Goal: Task Accomplishment & Management: Use online tool/utility

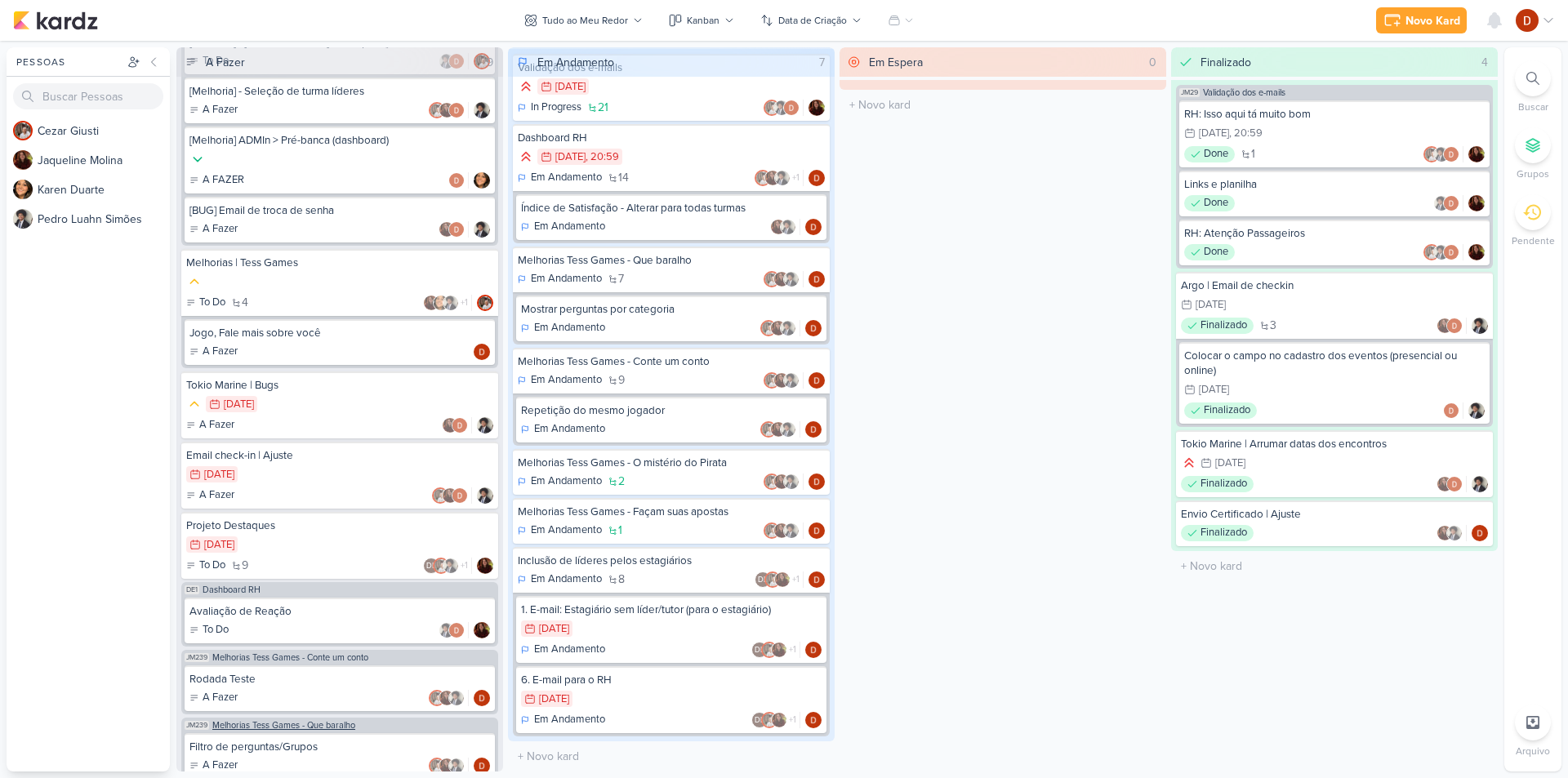
scroll to position [496, 0]
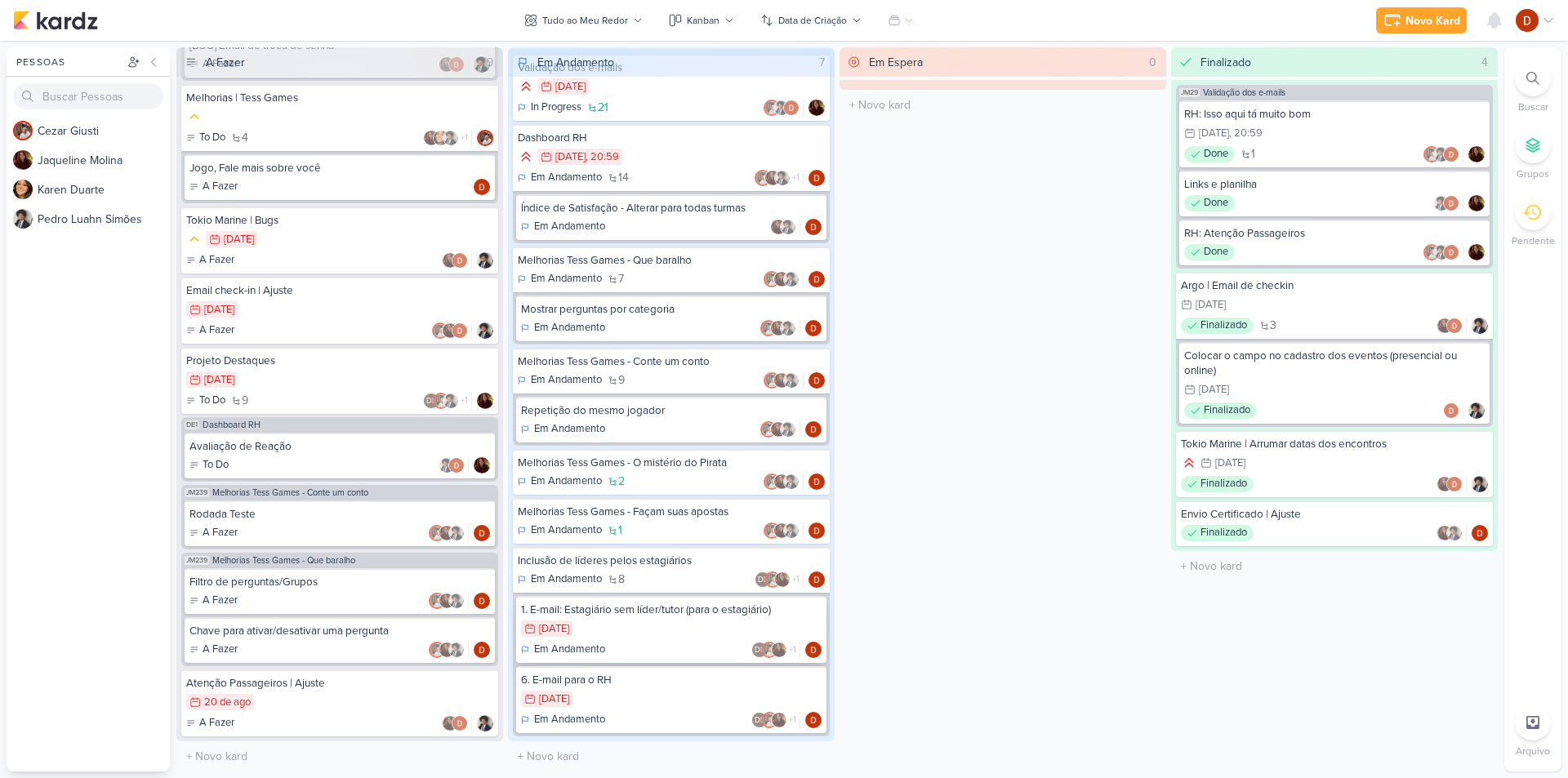
click at [607, 645] on div "Em Andamento DL +1" at bounding box center [671, 650] width 301 height 17
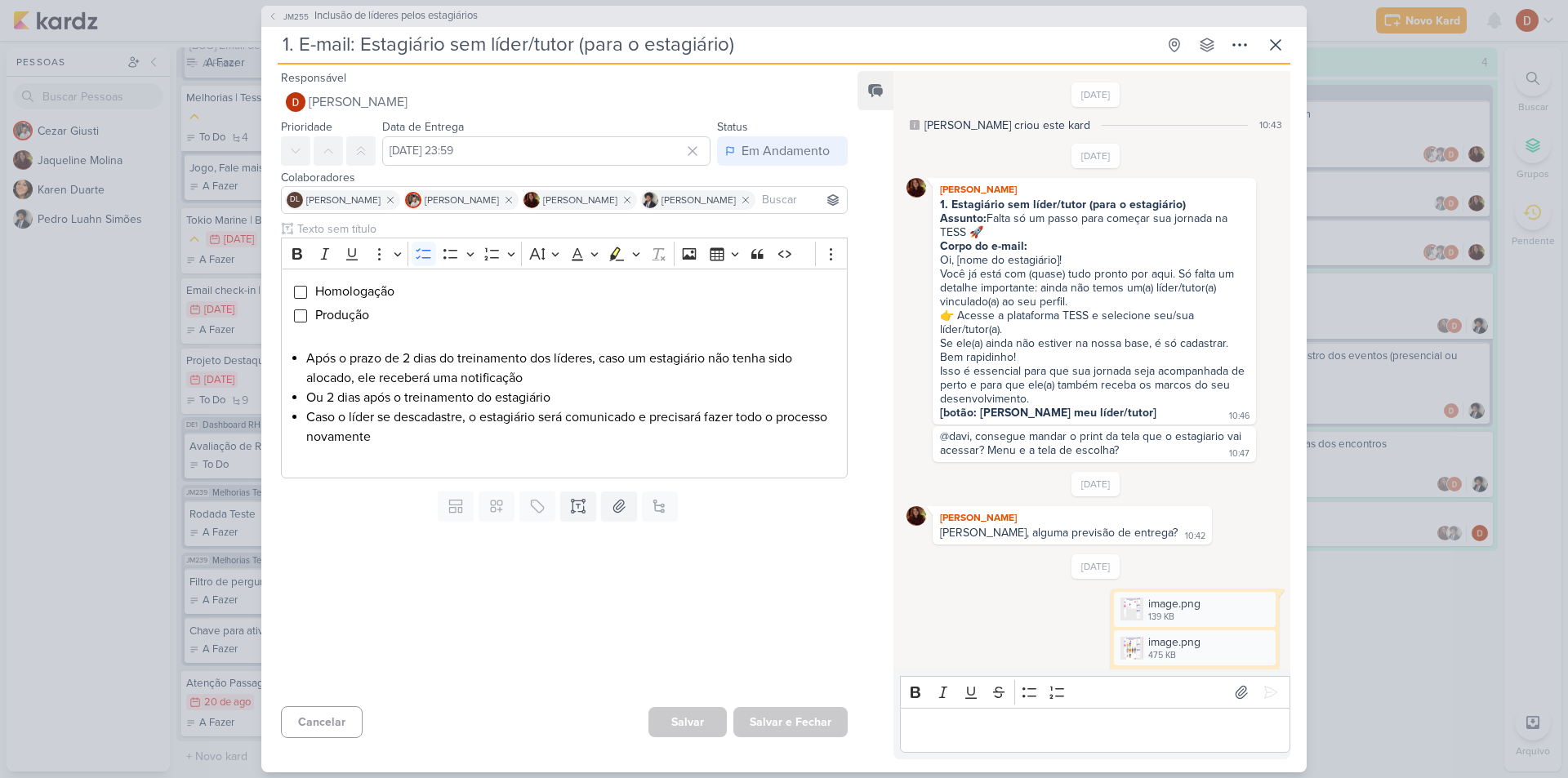
scroll to position [1024, 0]
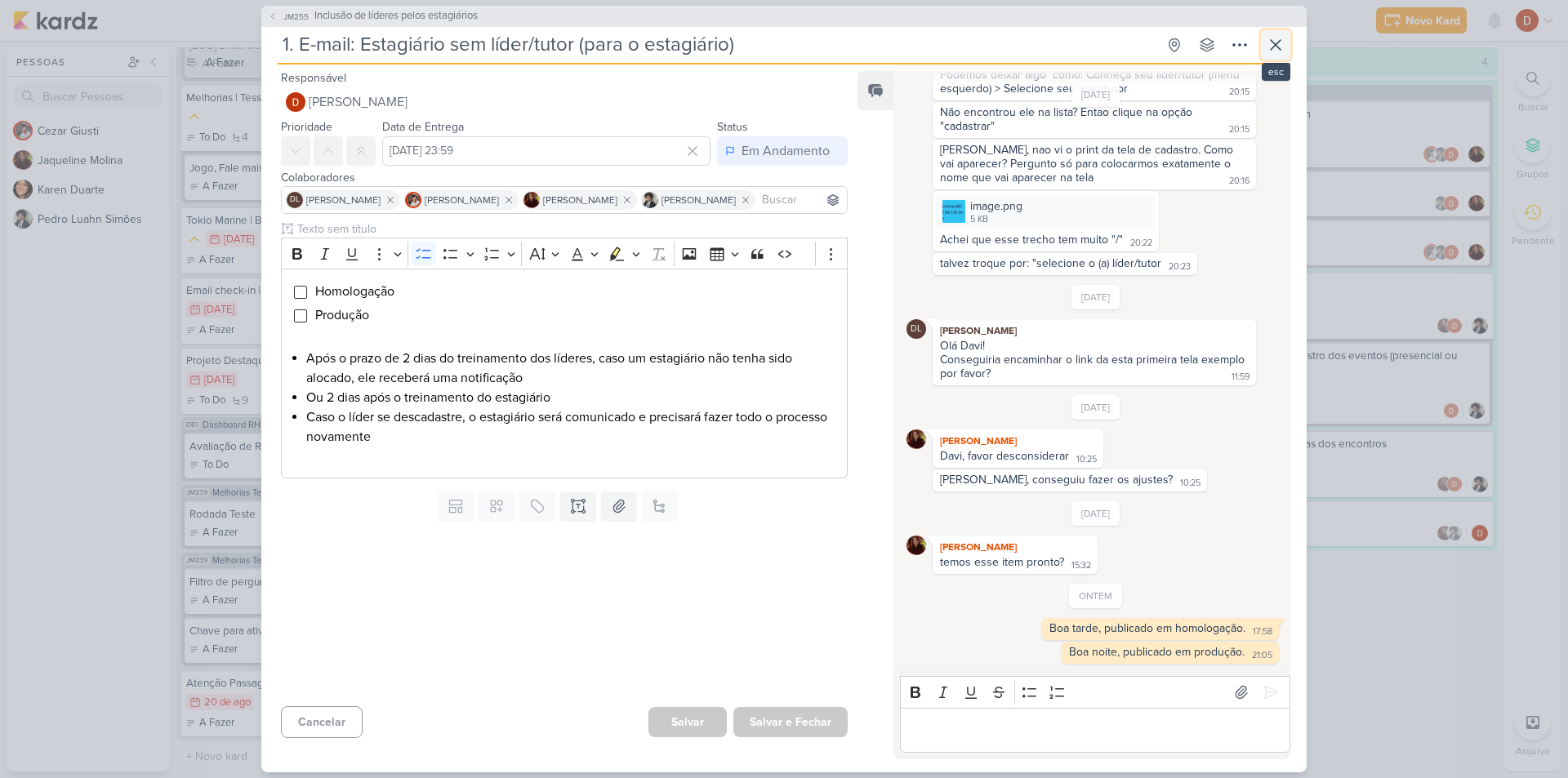
click at [1282, 54] on button at bounding box center [1276, 45] width 30 height 30
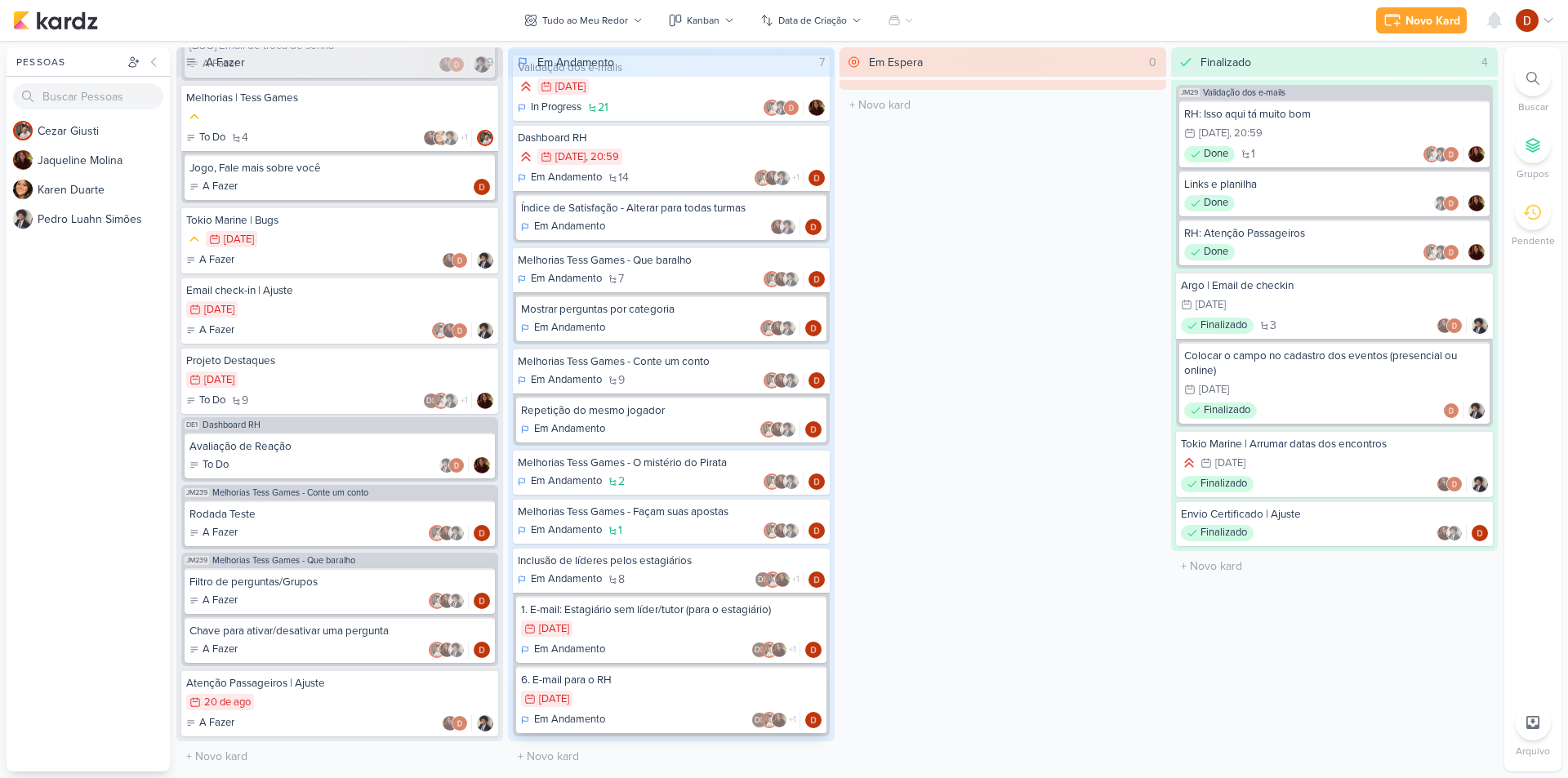
click at [639, 703] on div "5/8 [DATE]" at bounding box center [671, 700] width 301 height 18
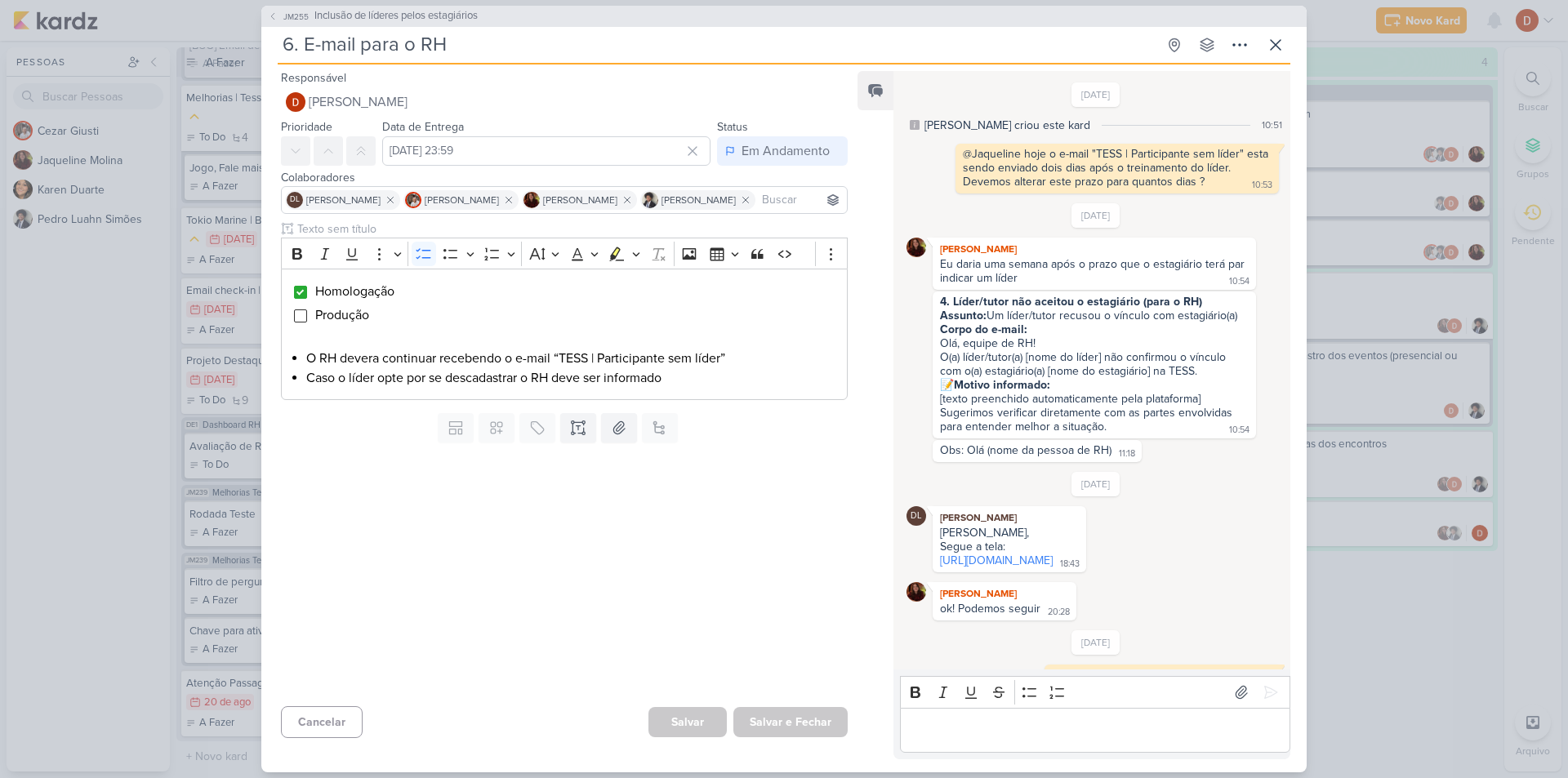
scroll to position [253, 0]
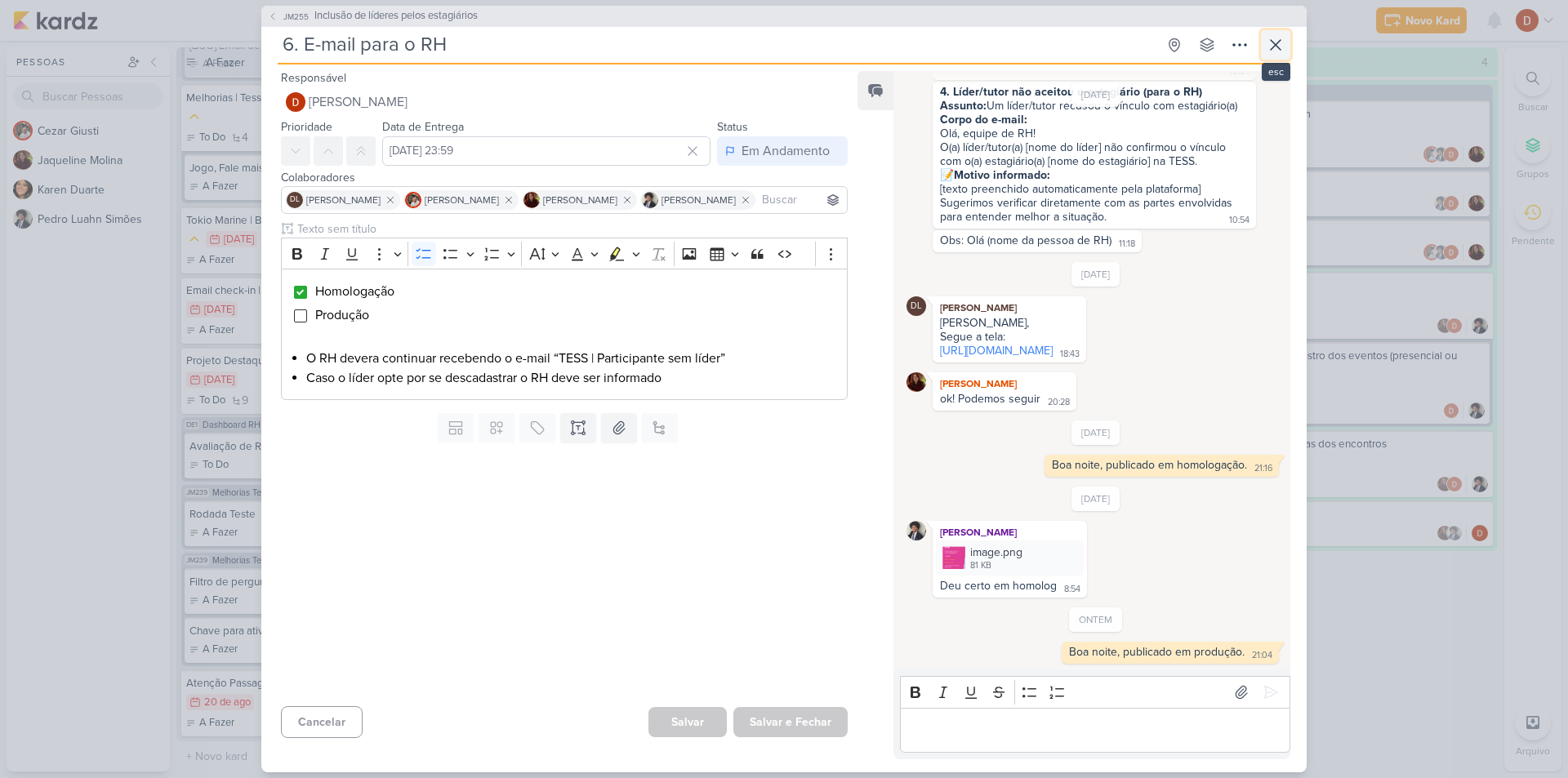
click at [1277, 44] on icon at bounding box center [1276, 45] width 10 height 10
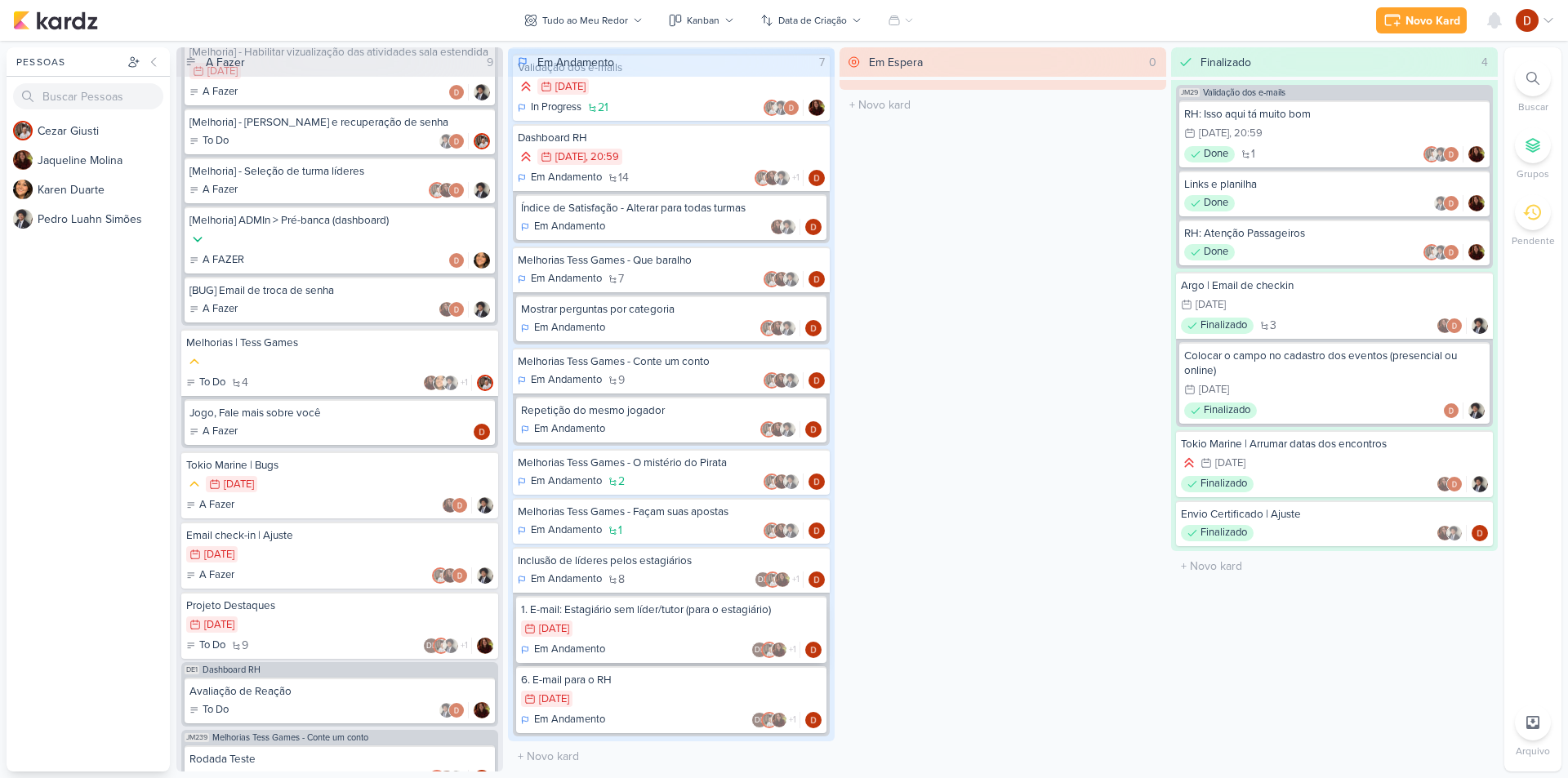
scroll to position [408, 0]
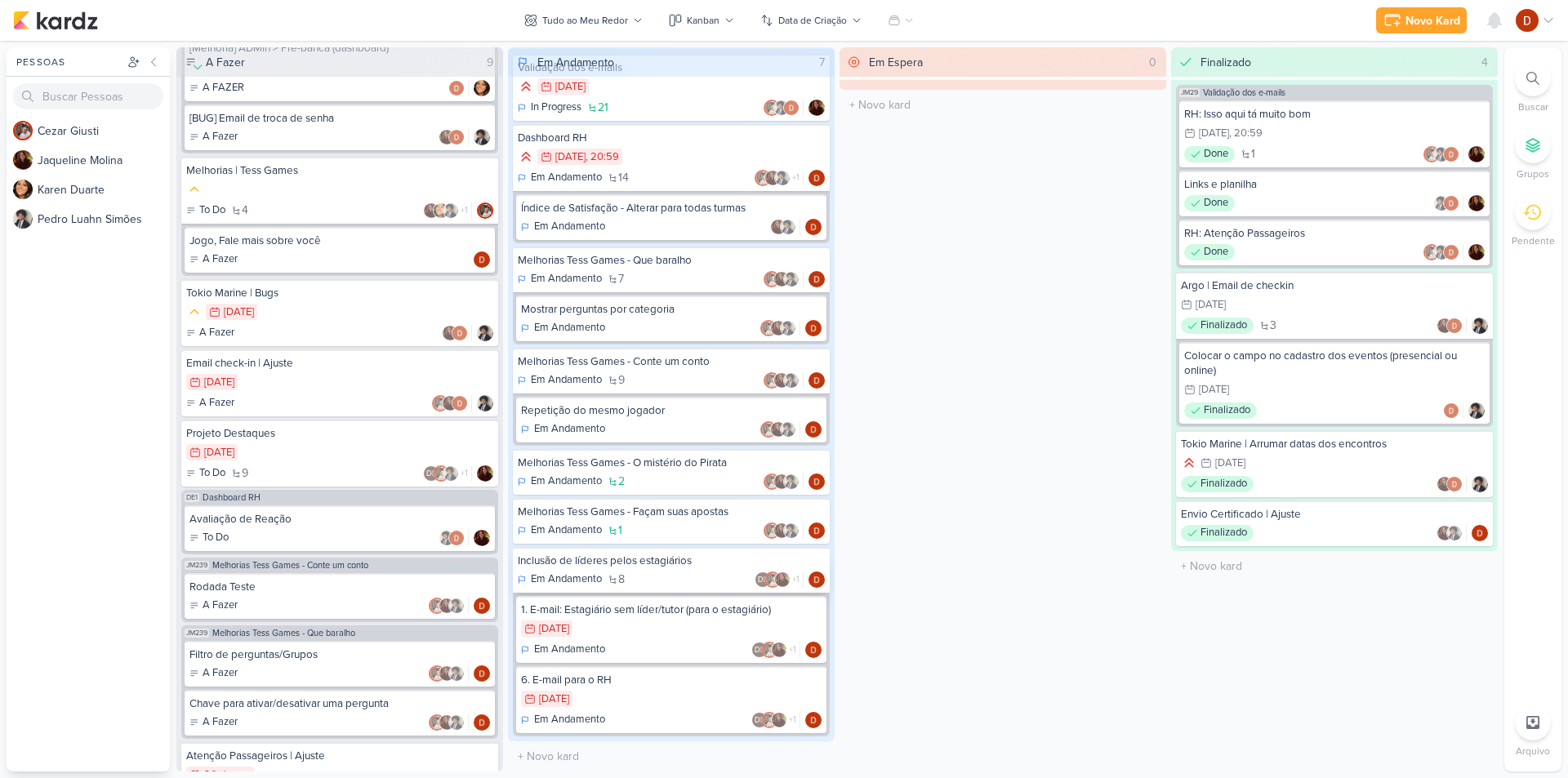
click at [594, 566] on div "Inclusão de líderes pelos estagiários" at bounding box center [671, 561] width 307 height 15
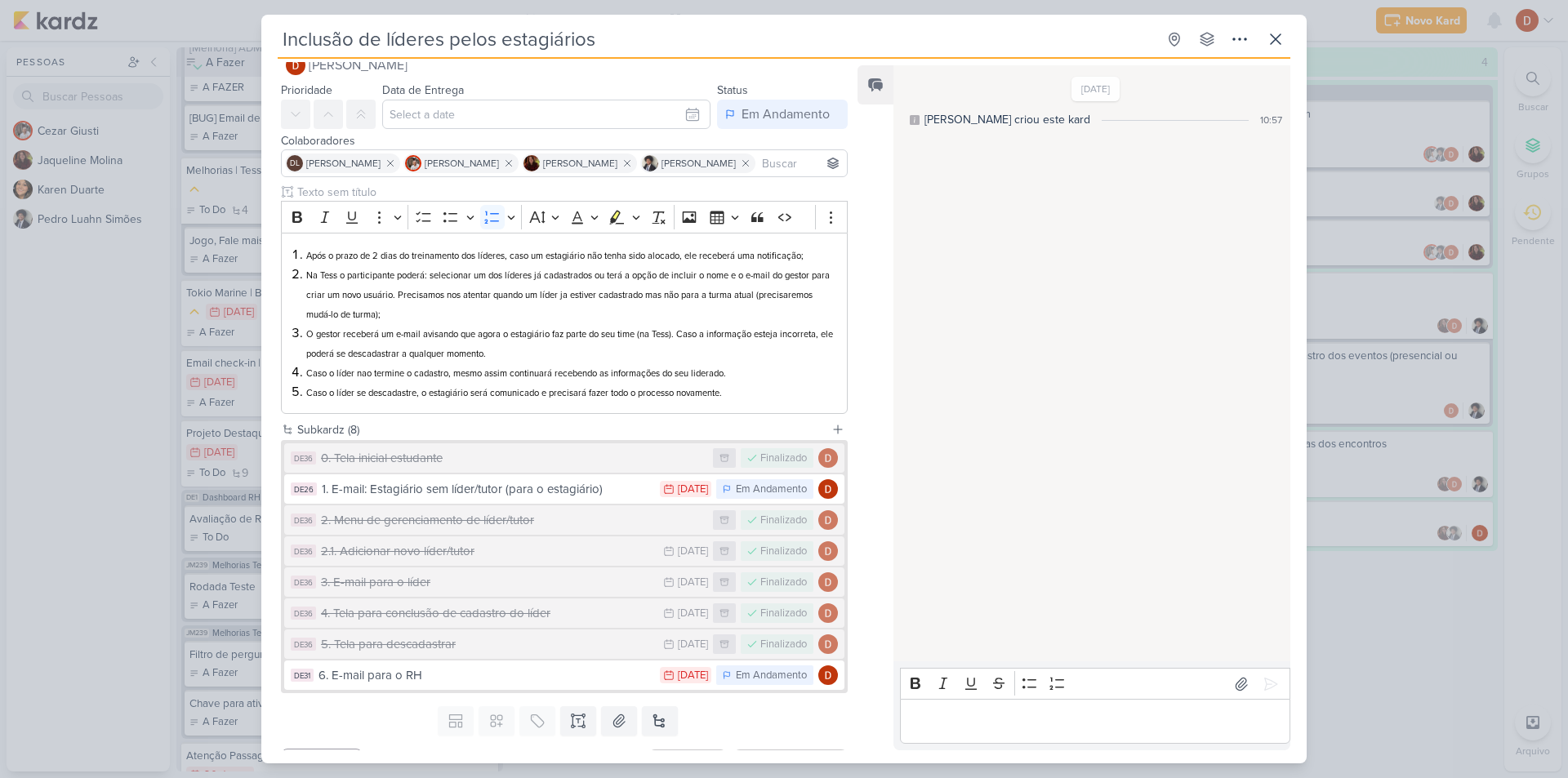
scroll to position [64, 0]
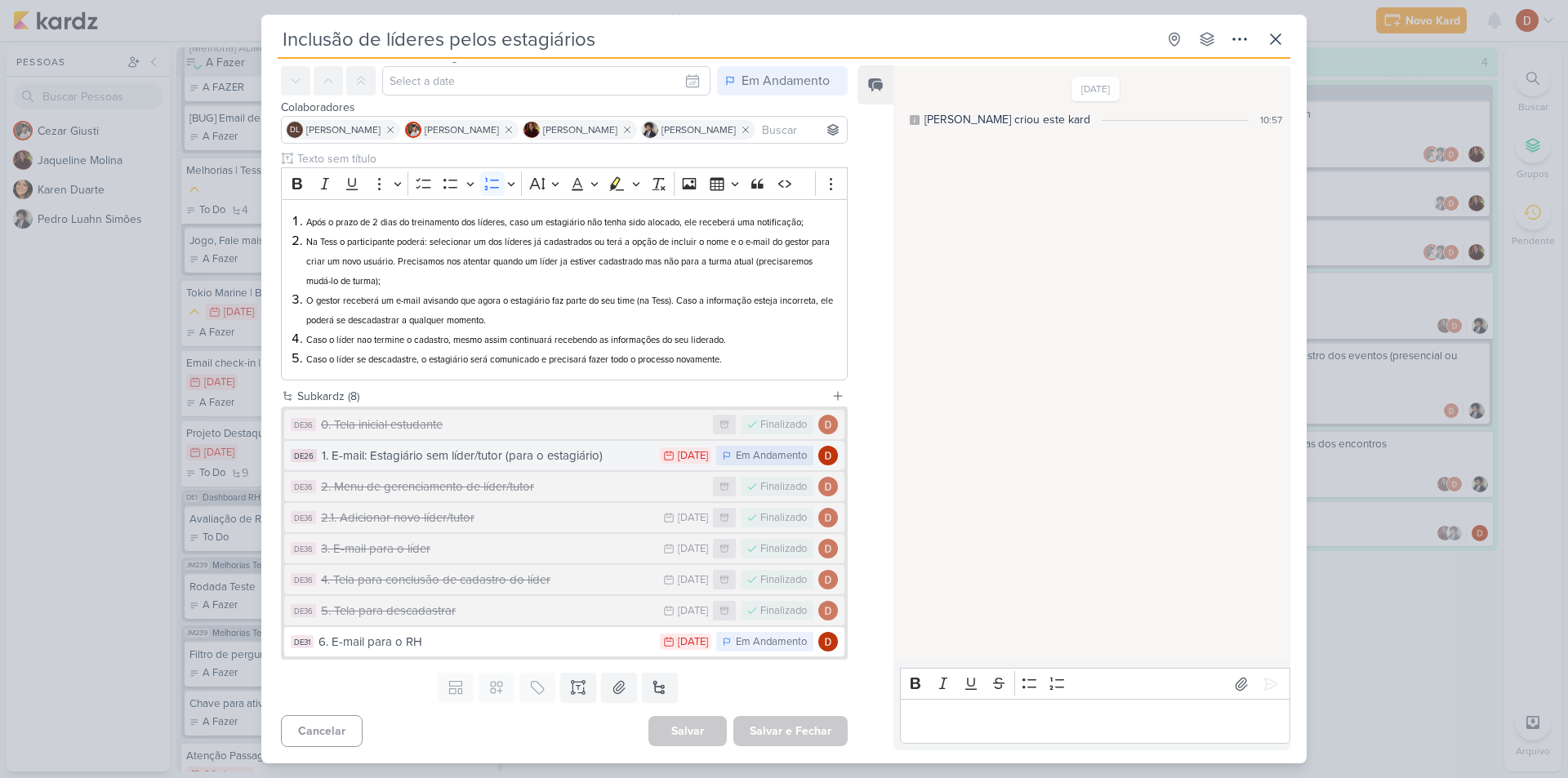
click at [543, 463] on div "1. E-mail: Estagiário sem líder/tutor (para o estagiário)" at bounding box center [486, 456] width 330 height 19
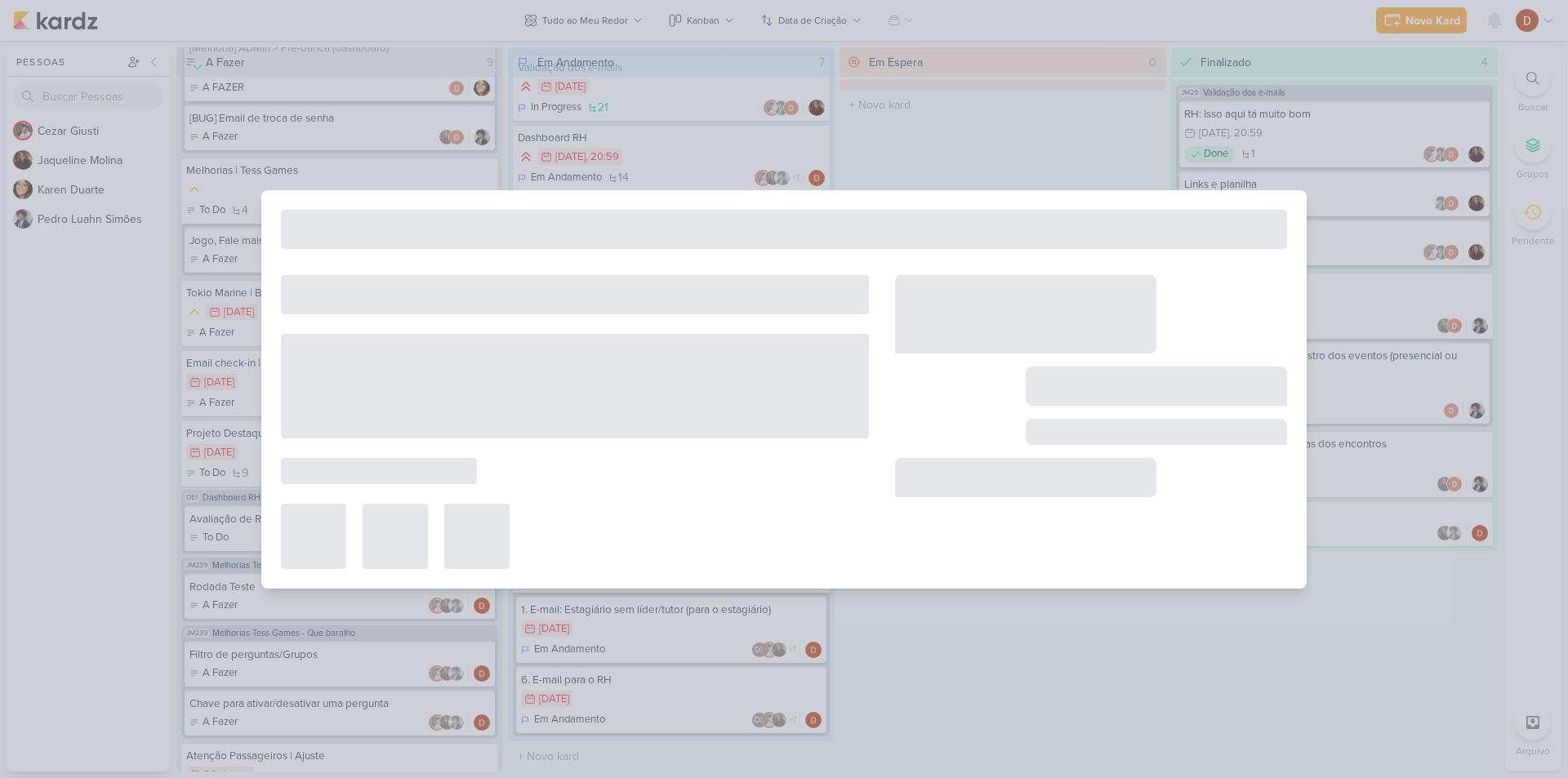
type input "1. E-mail: Estagiário sem líder/tutor (para o estagiário)"
type input "[DATE] 23:59"
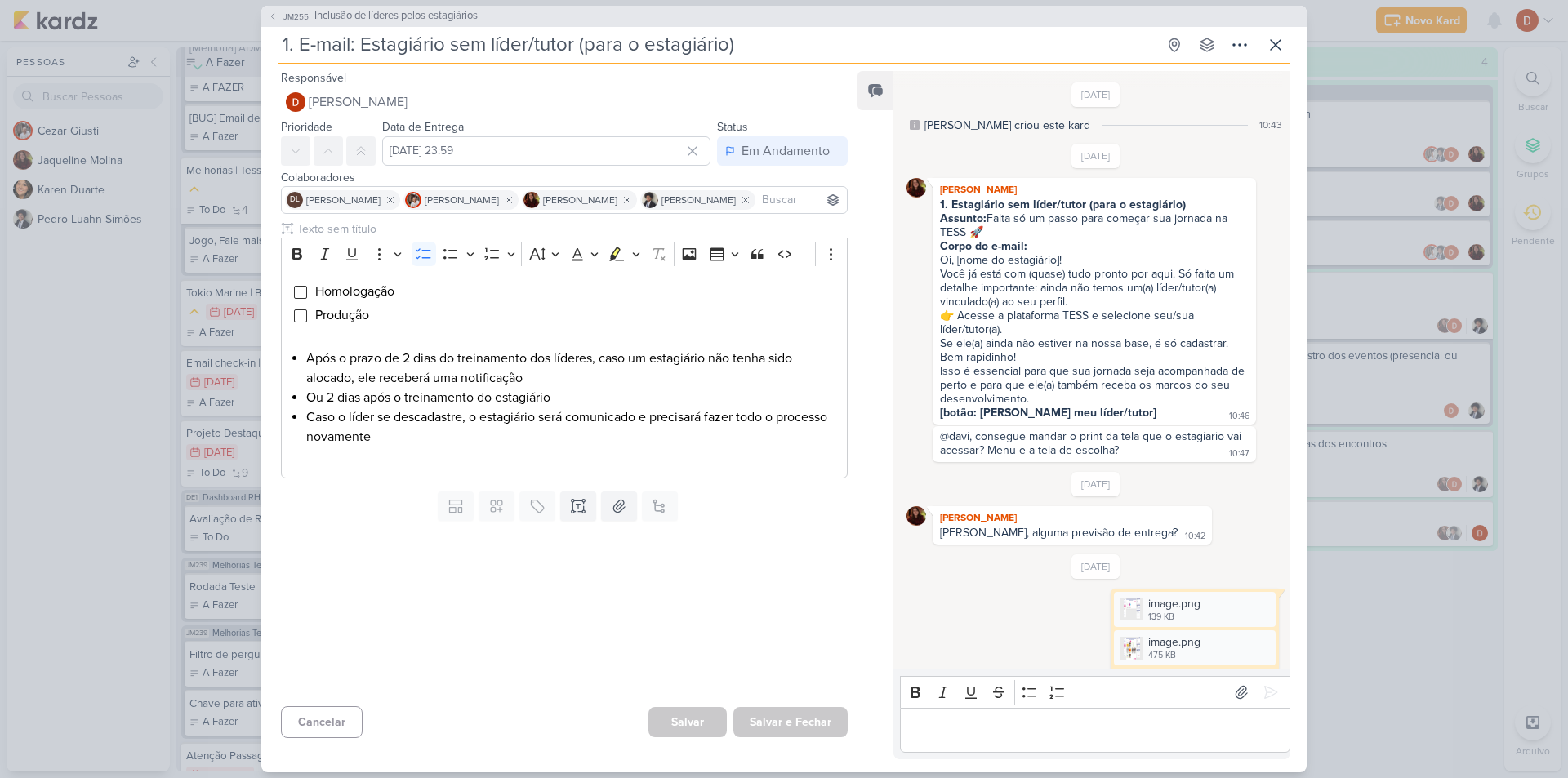
scroll to position [1024, 0]
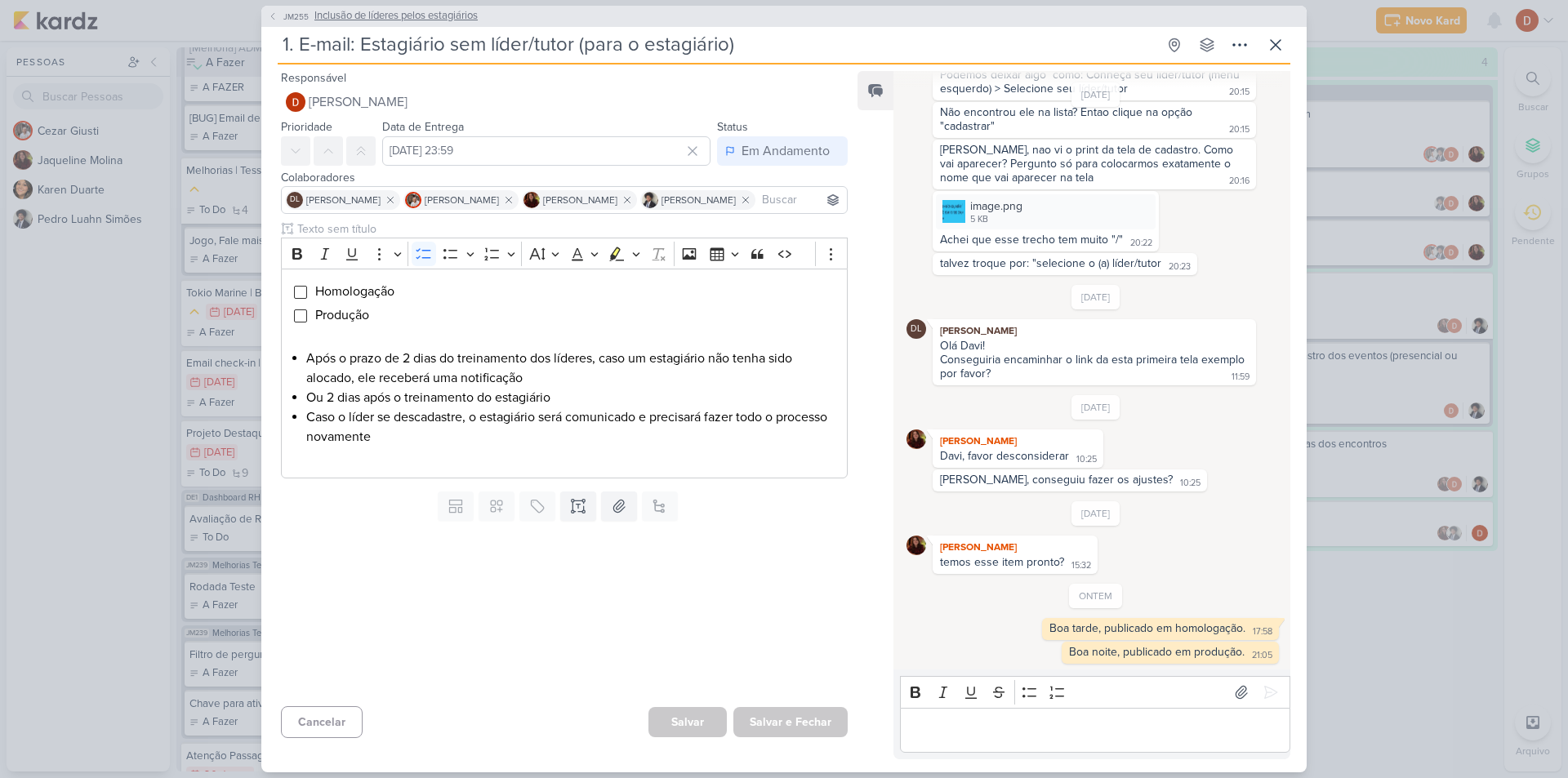
click at [283, 21] on span "JM255" at bounding box center [296, 17] width 31 height 12
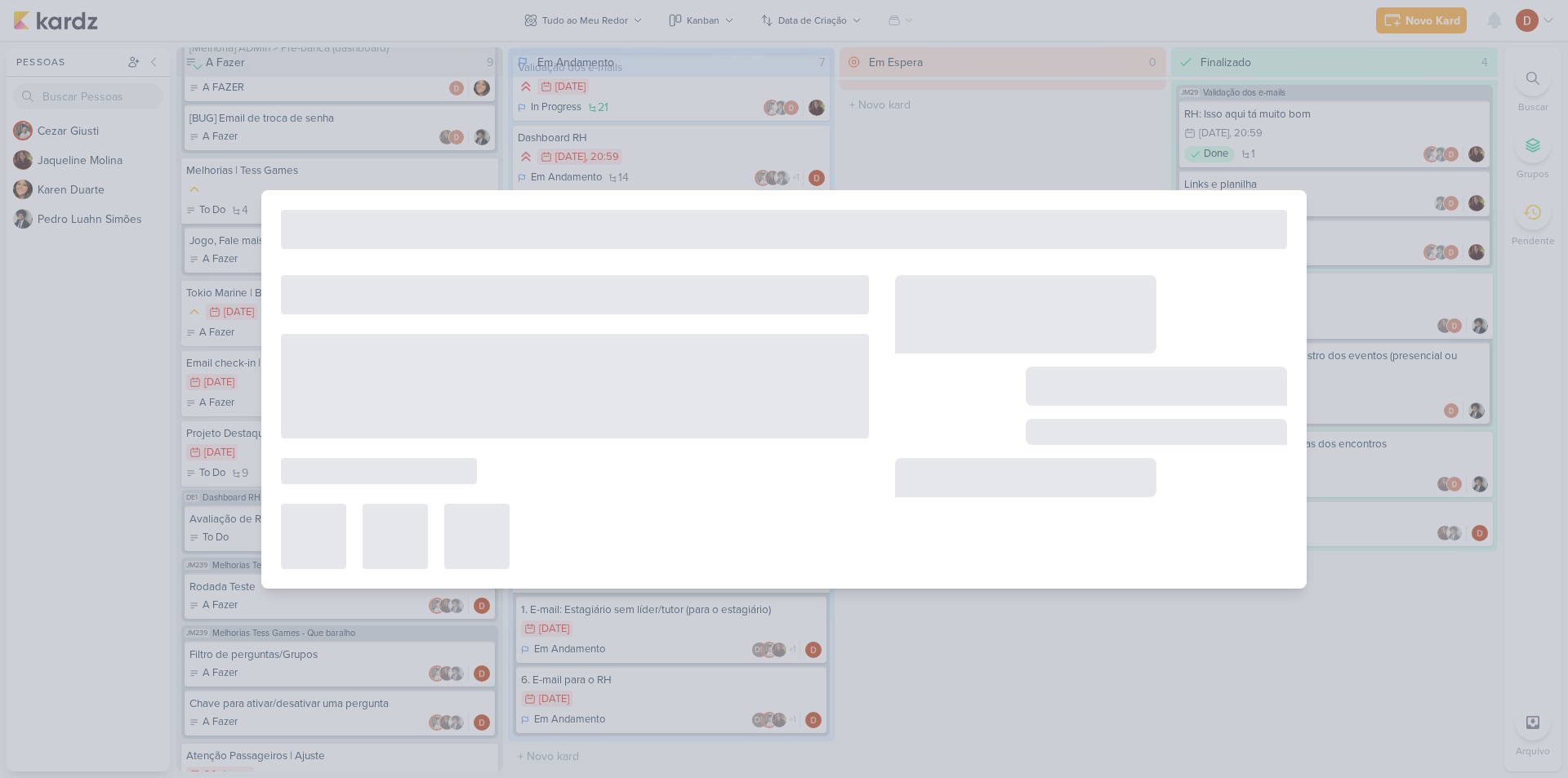
type input "Inclusão de líderes pelos estagiários"
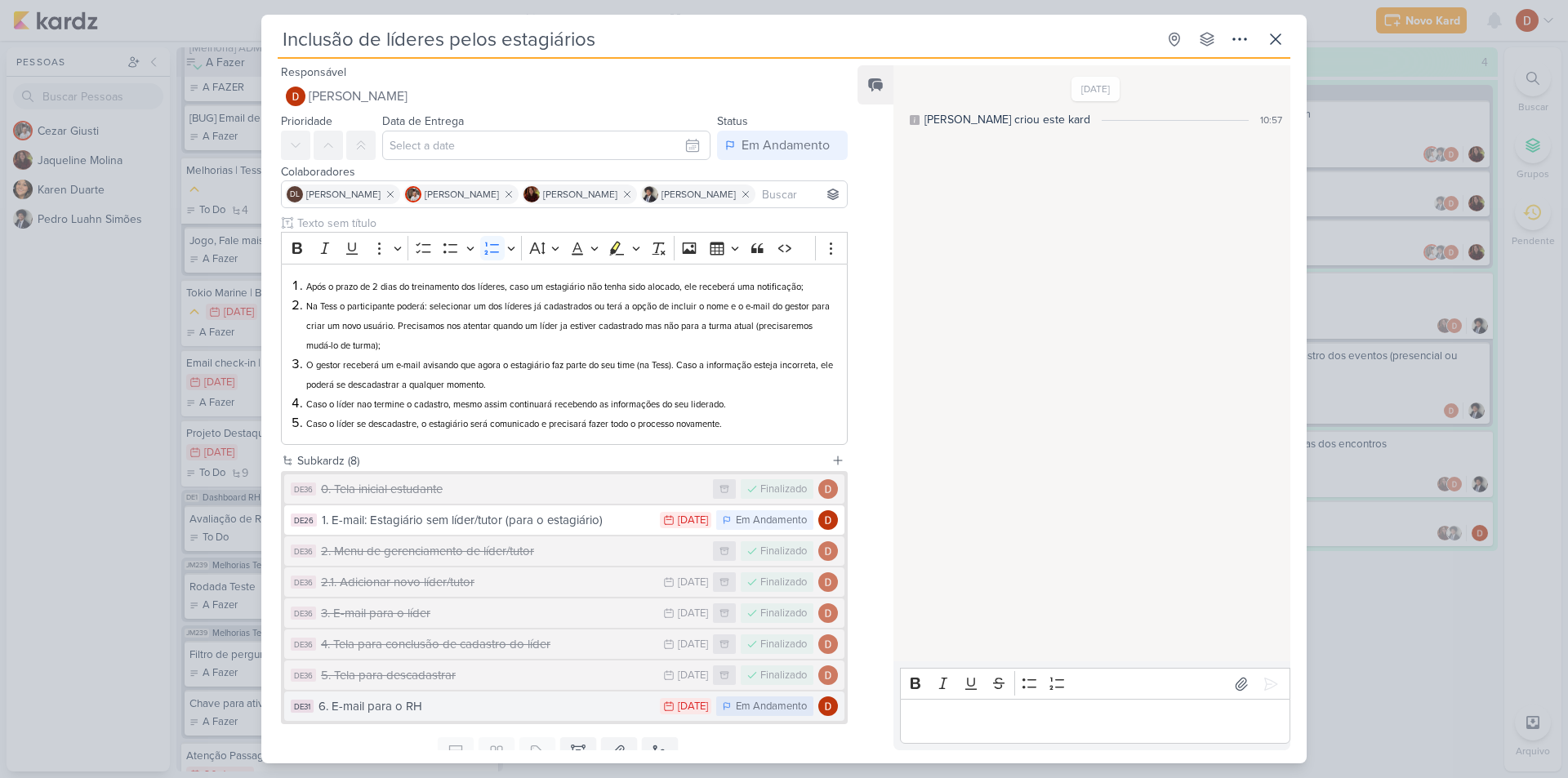
click at [403, 699] on div "6. E-mail para o RH" at bounding box center [485, 706] width 333 height 19
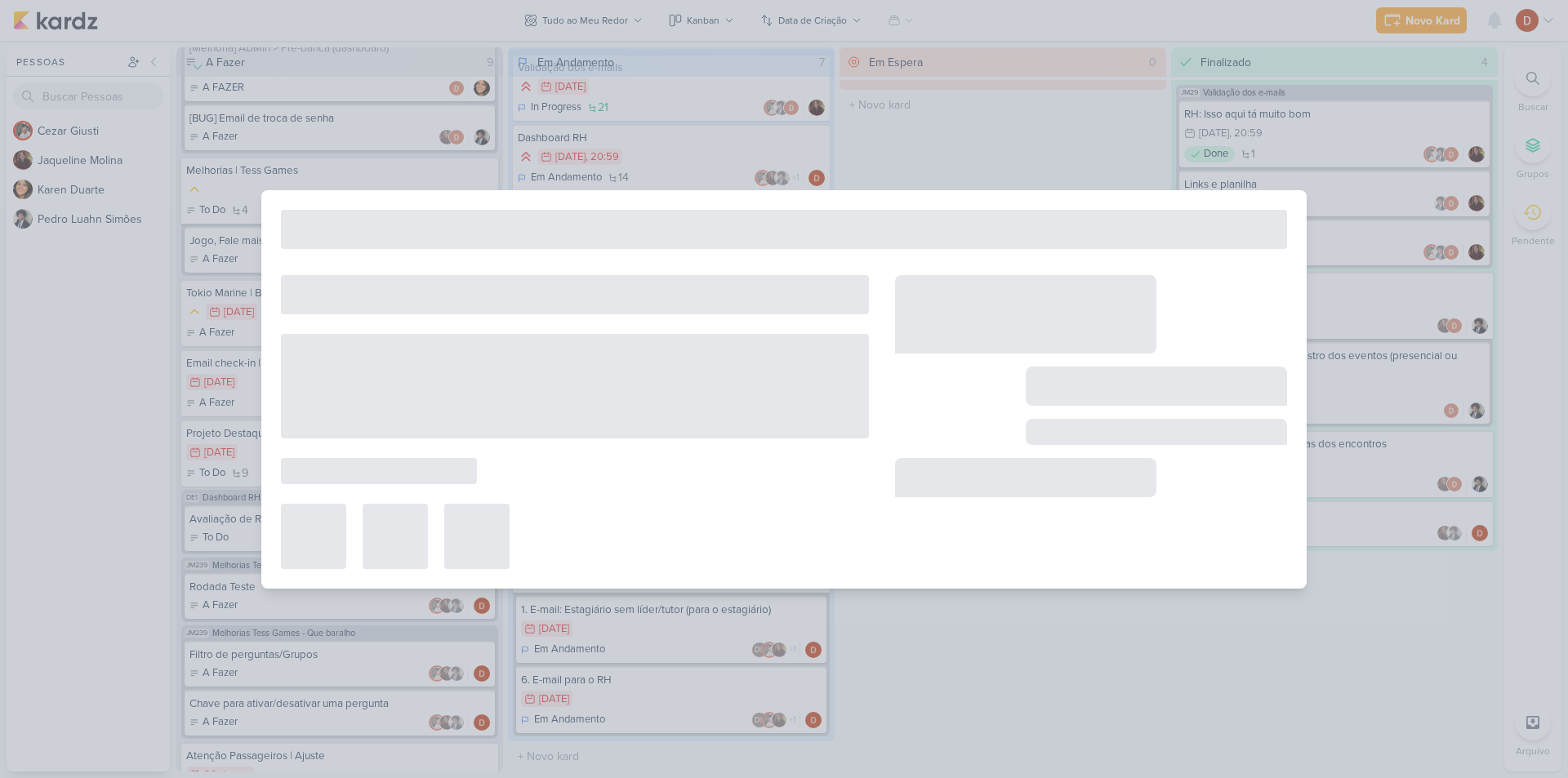
type input "6. E-mail para o RH"
type input "[DATE] 23:59"
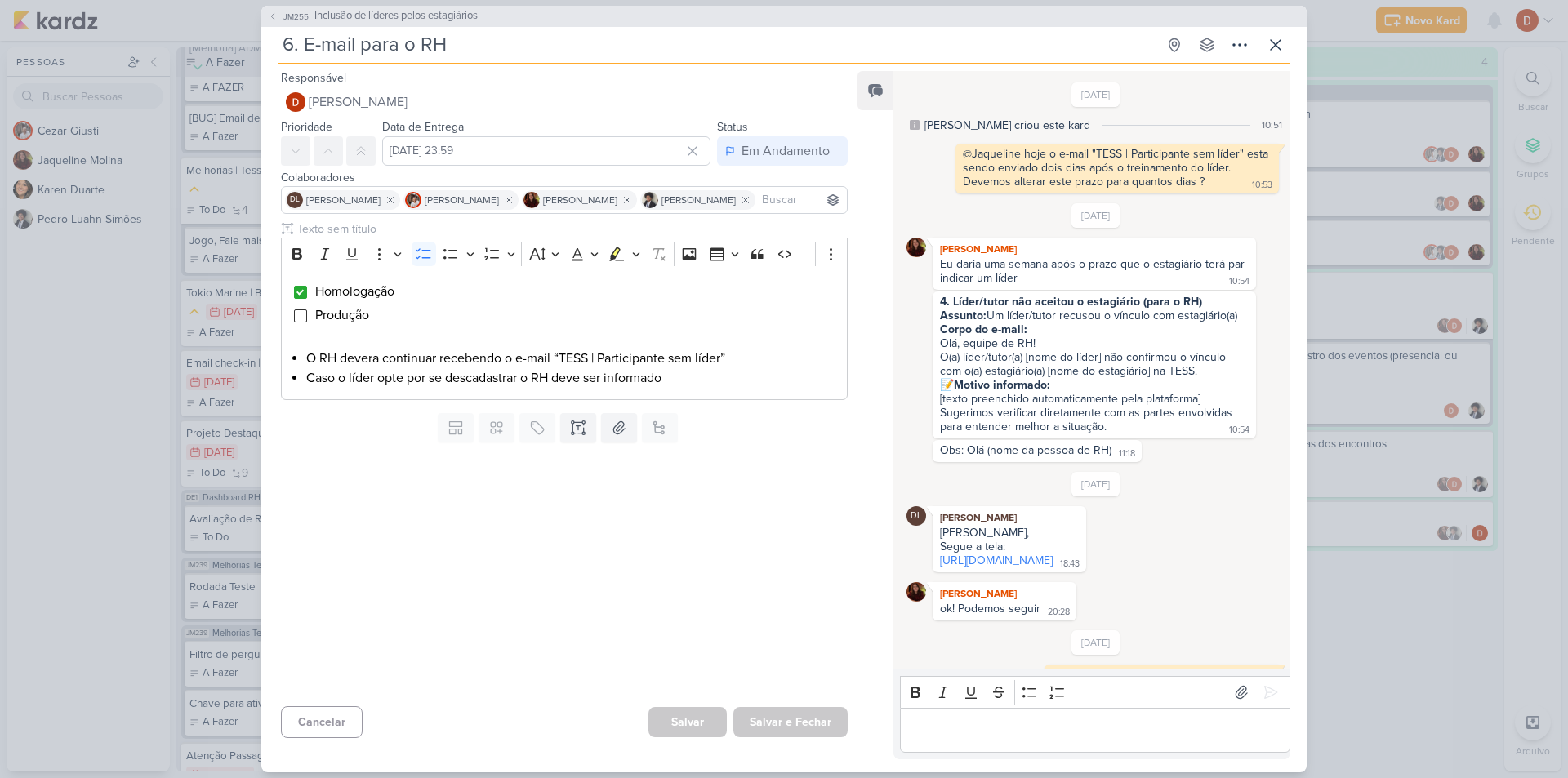
scroll to position [253, 0]
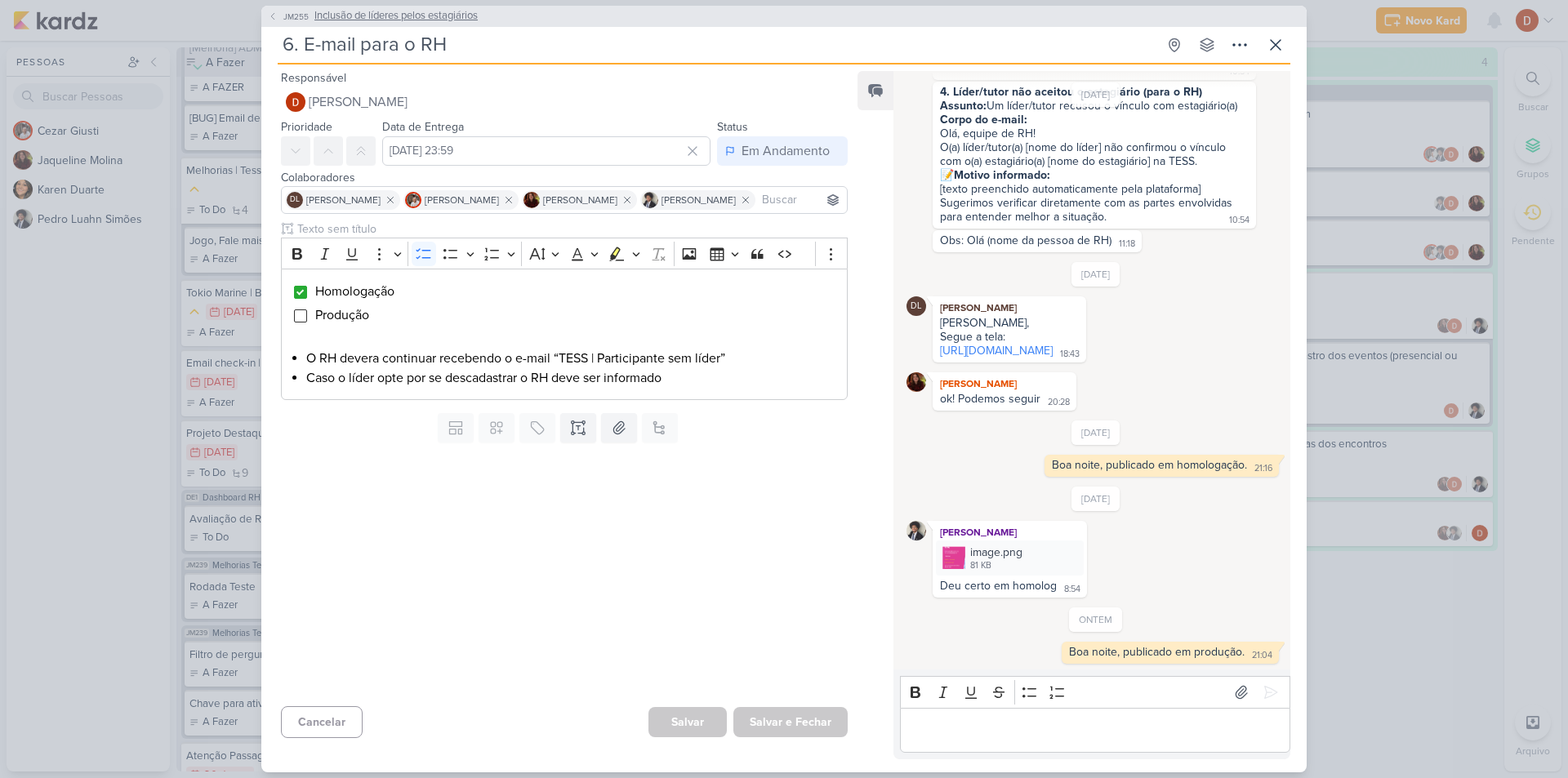
click at [296, 21] on span "JM255" at bounding box center [296, 17] width 31 height 12
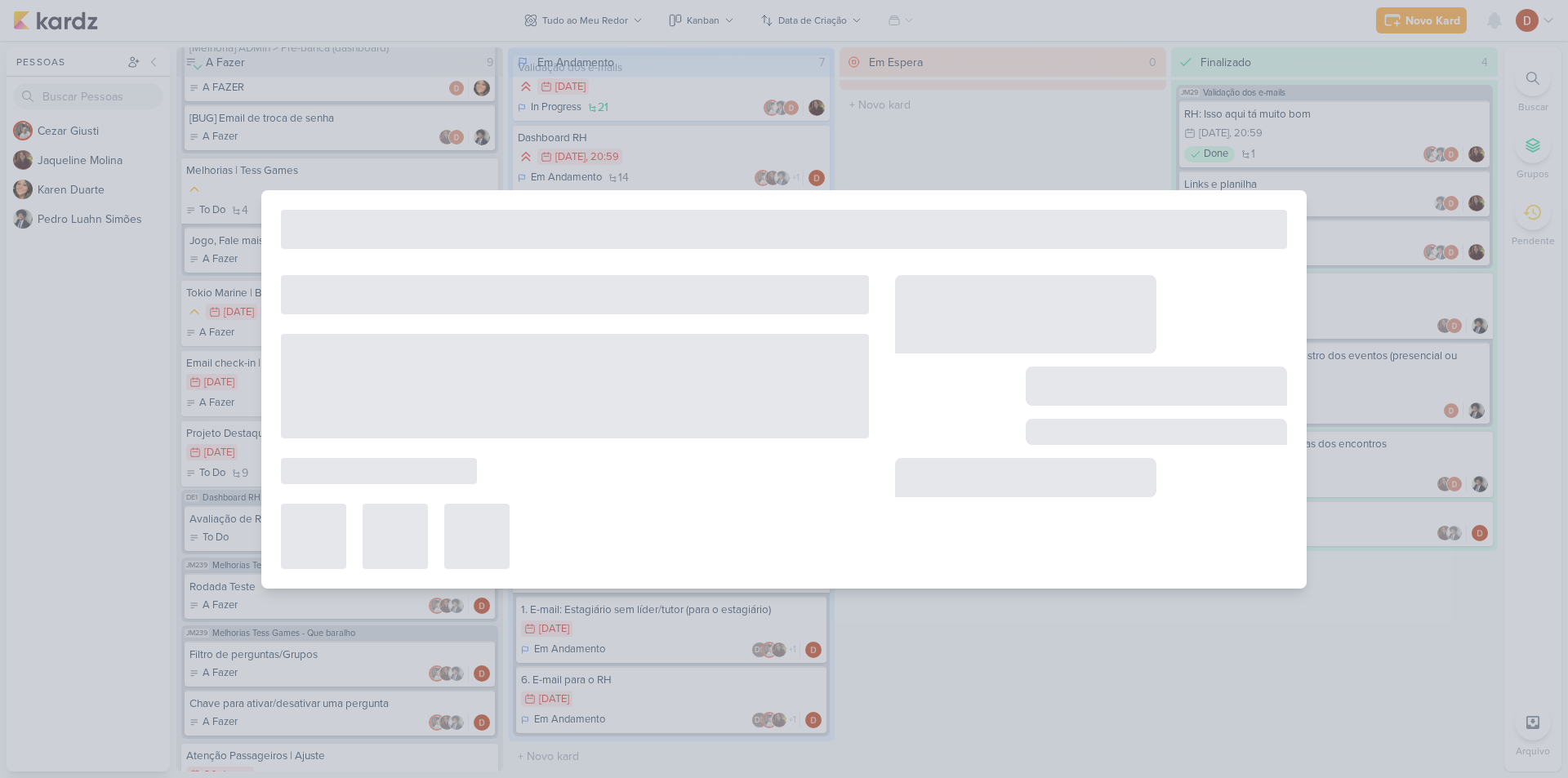
type input "Inclusão de líderes pelos estagiários"
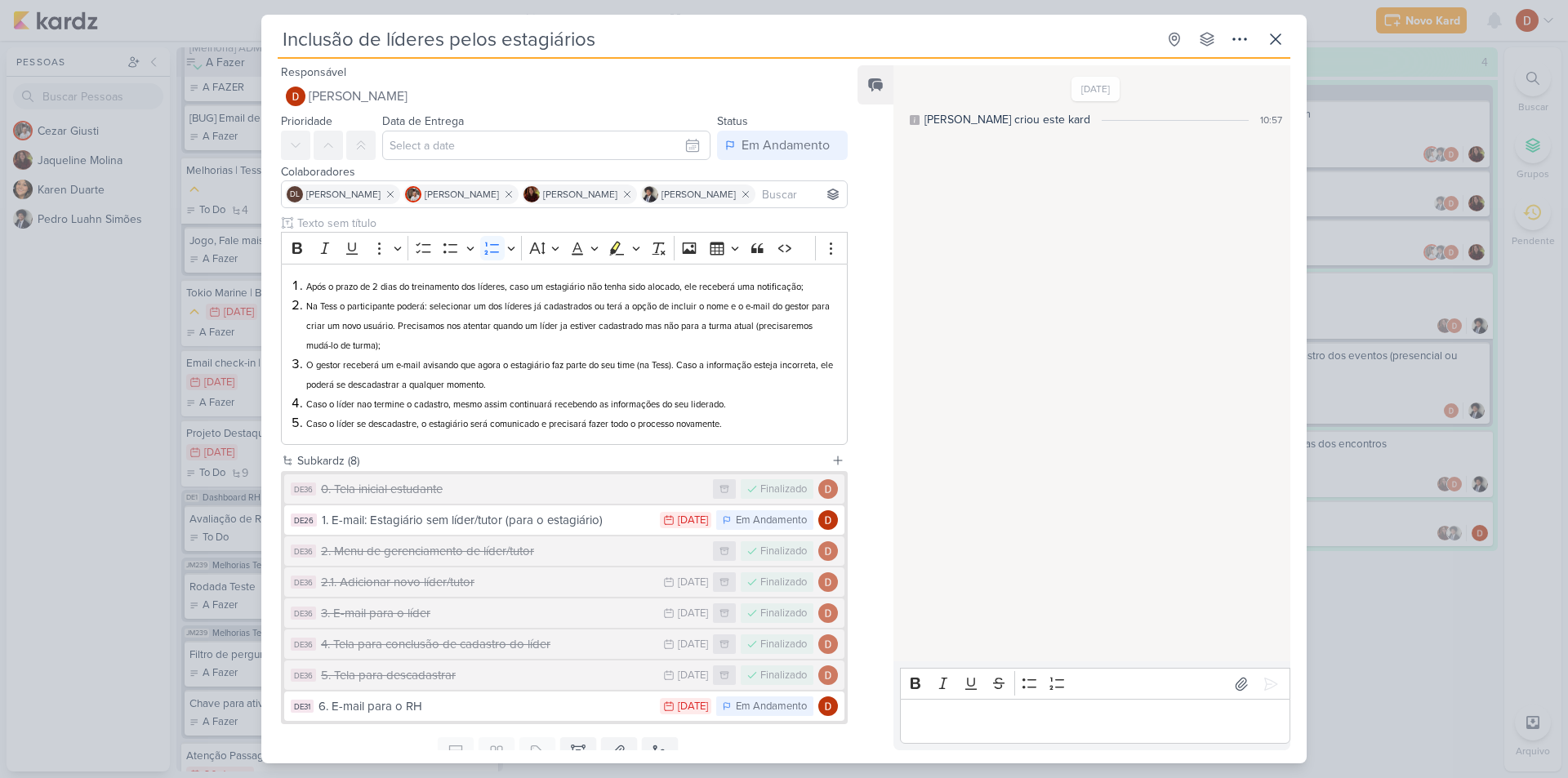
scroll to position [64, 0]
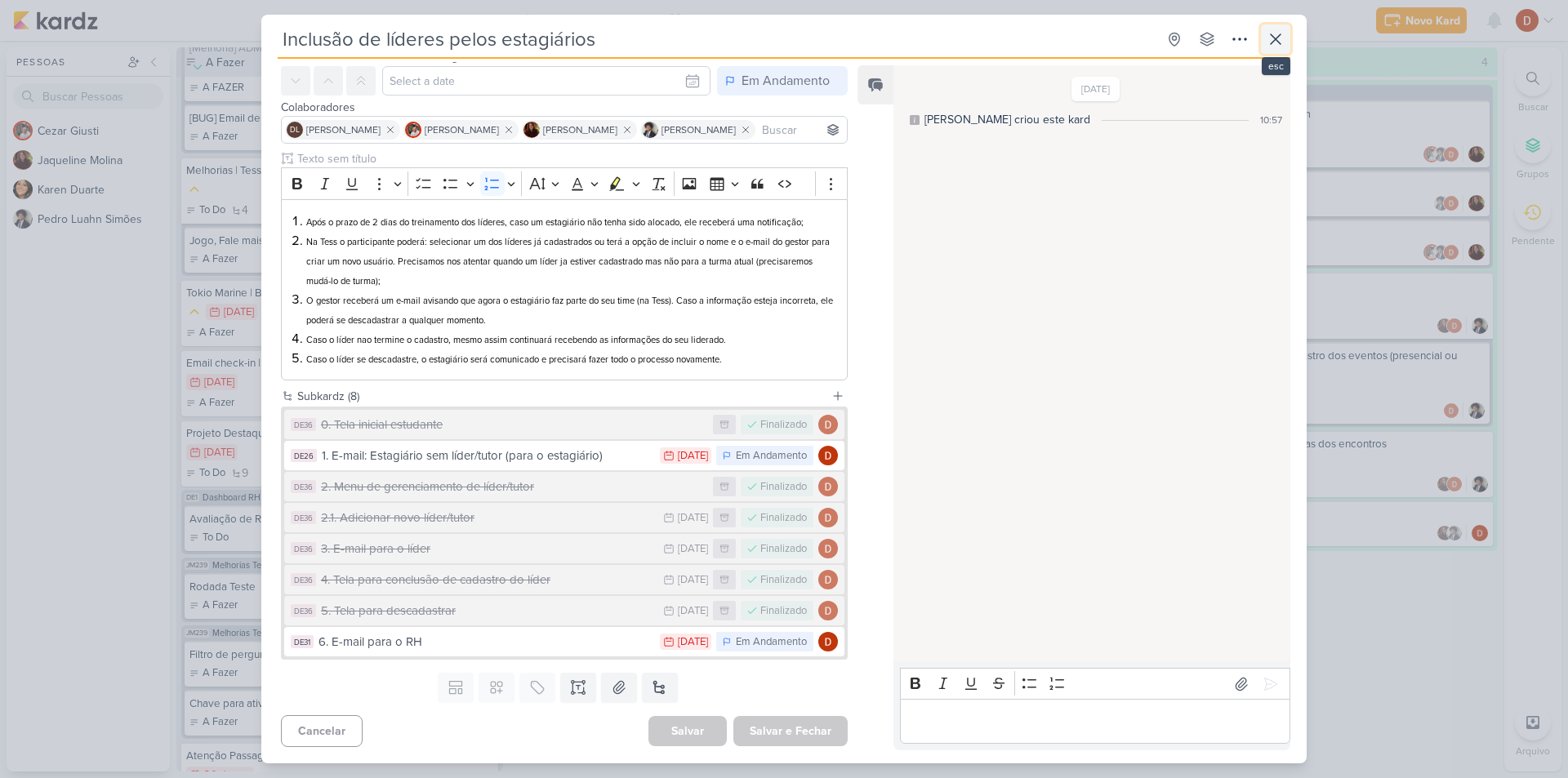
click at [1274, 32] on icon at bounding box center [1276, 39] width 20 height 20
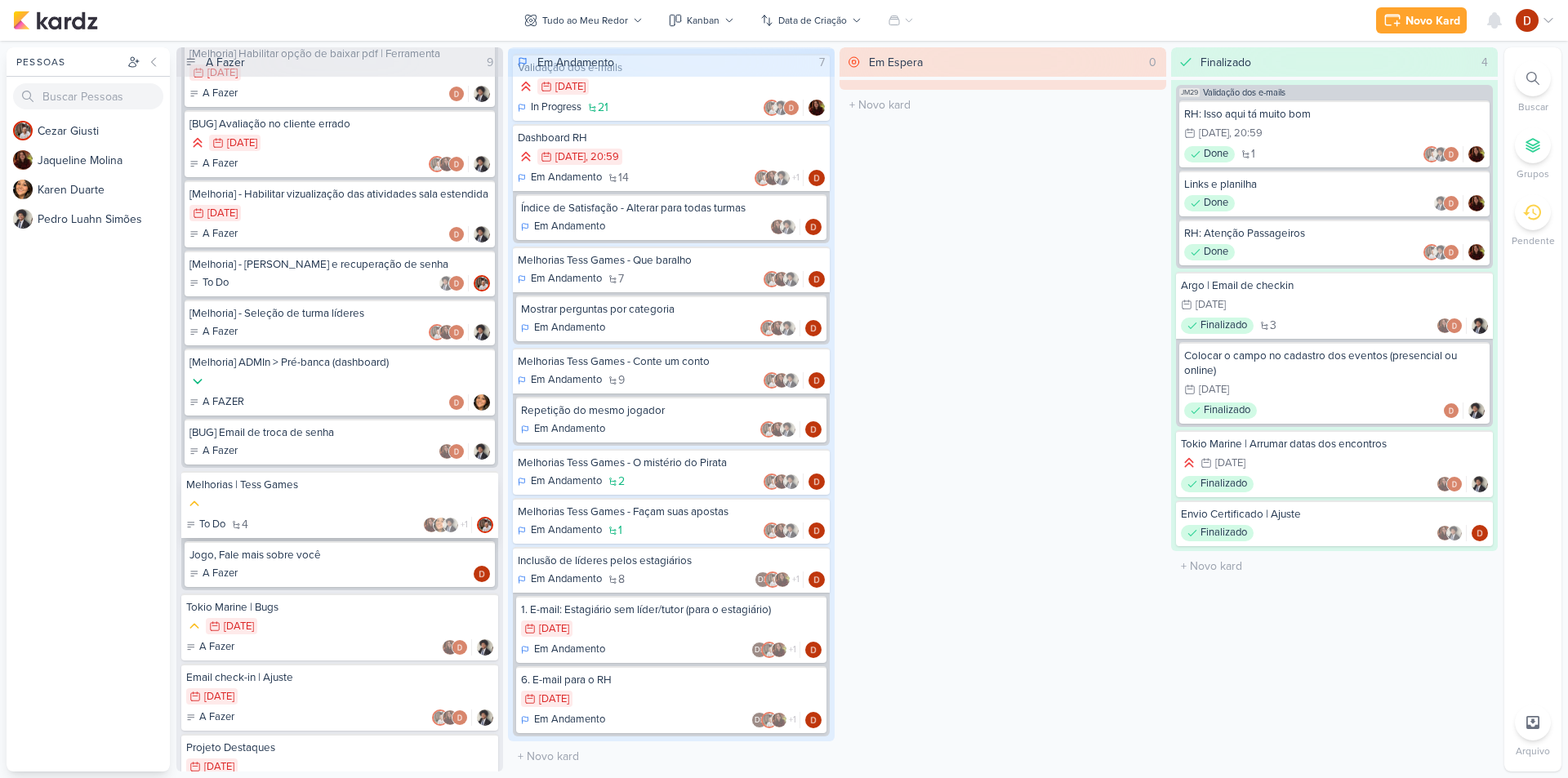
scroll to position [0, 0]
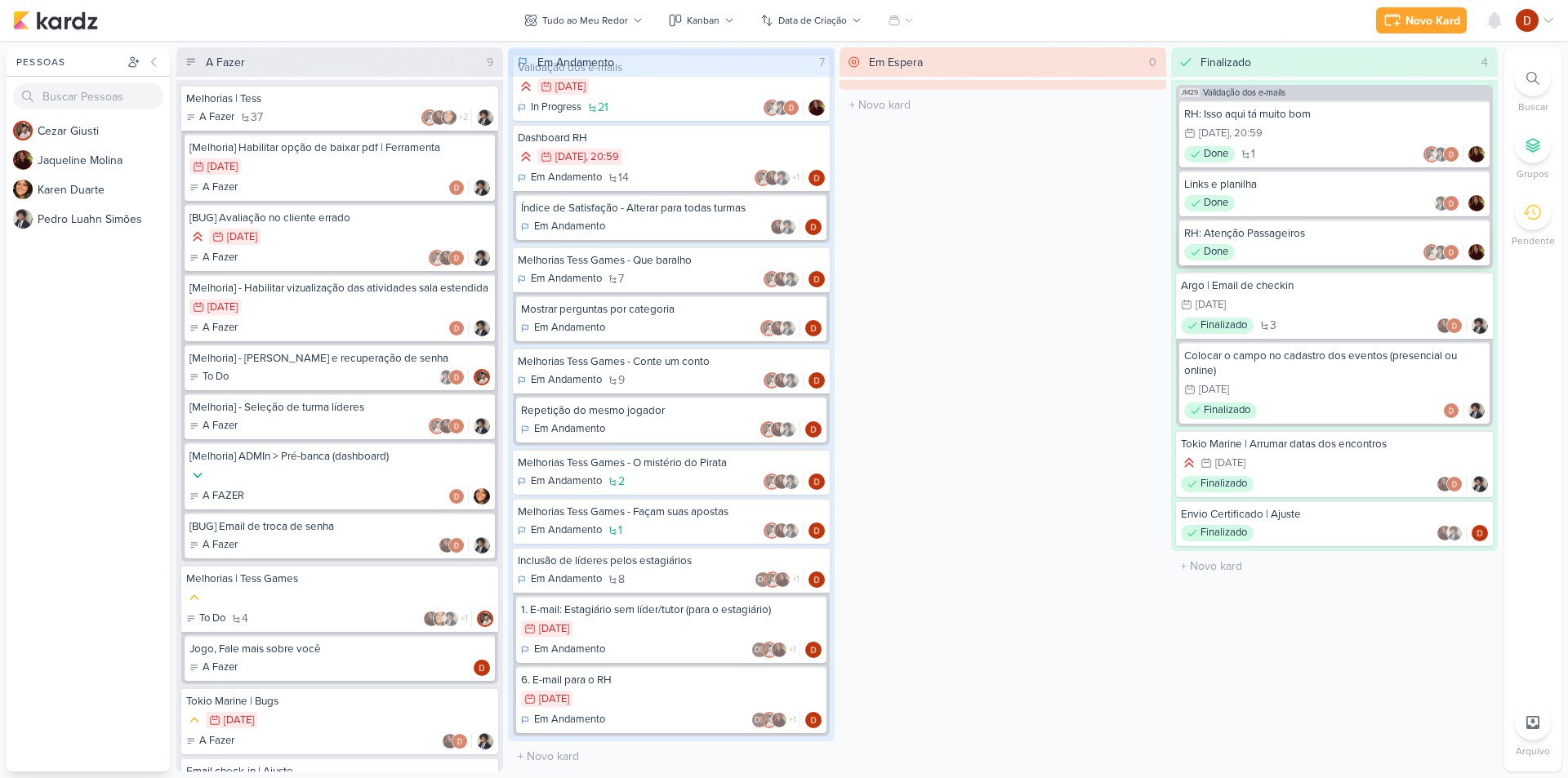
click at [1265, 234] on div "RH: Atenção Passageiros" at bounding box center [1334, 233] width 301 height 15
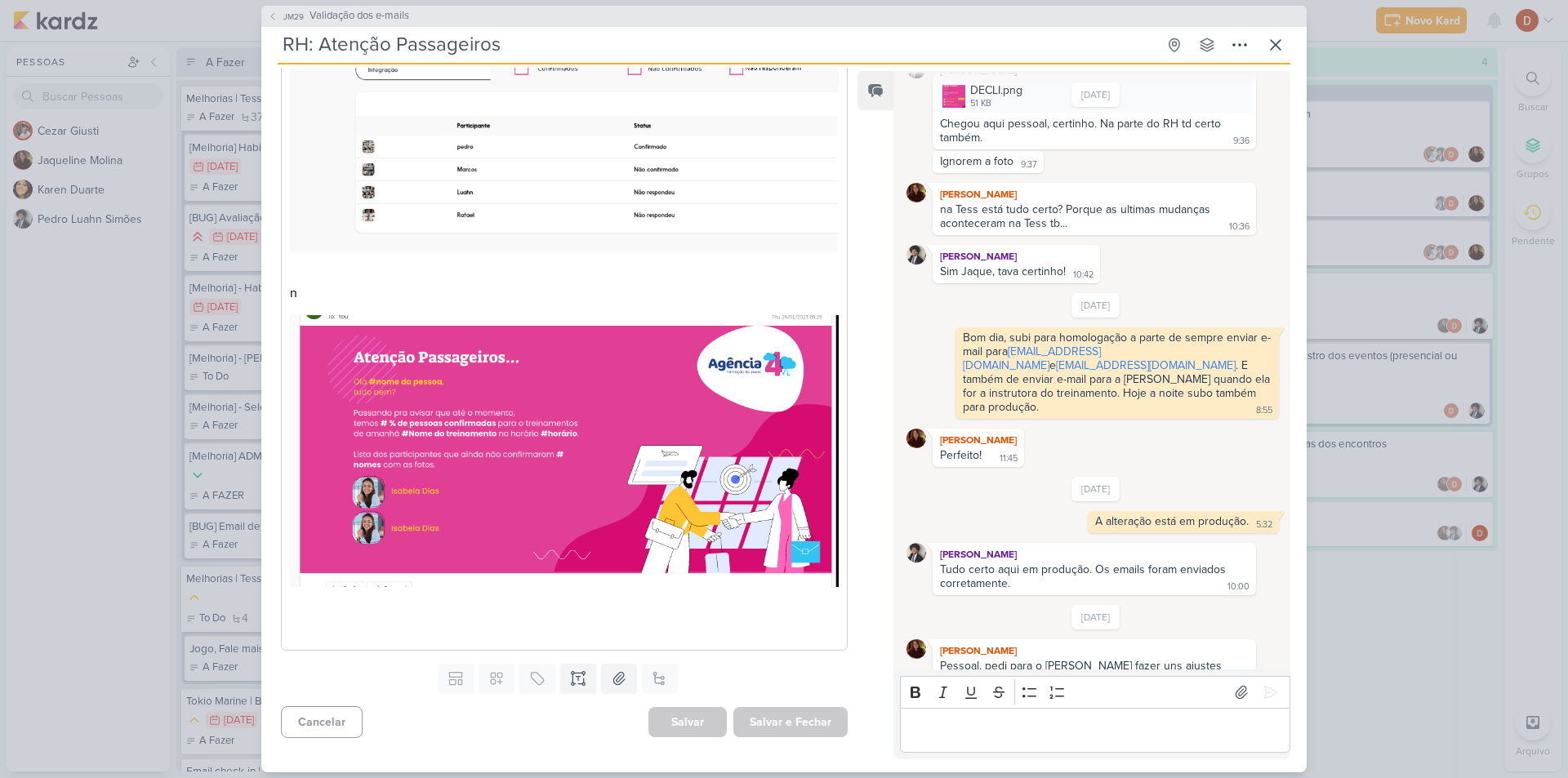
scroll to position [560, 0]
click at [1274, 56] on button at bounding box center [1276, 45] width 30 height 30
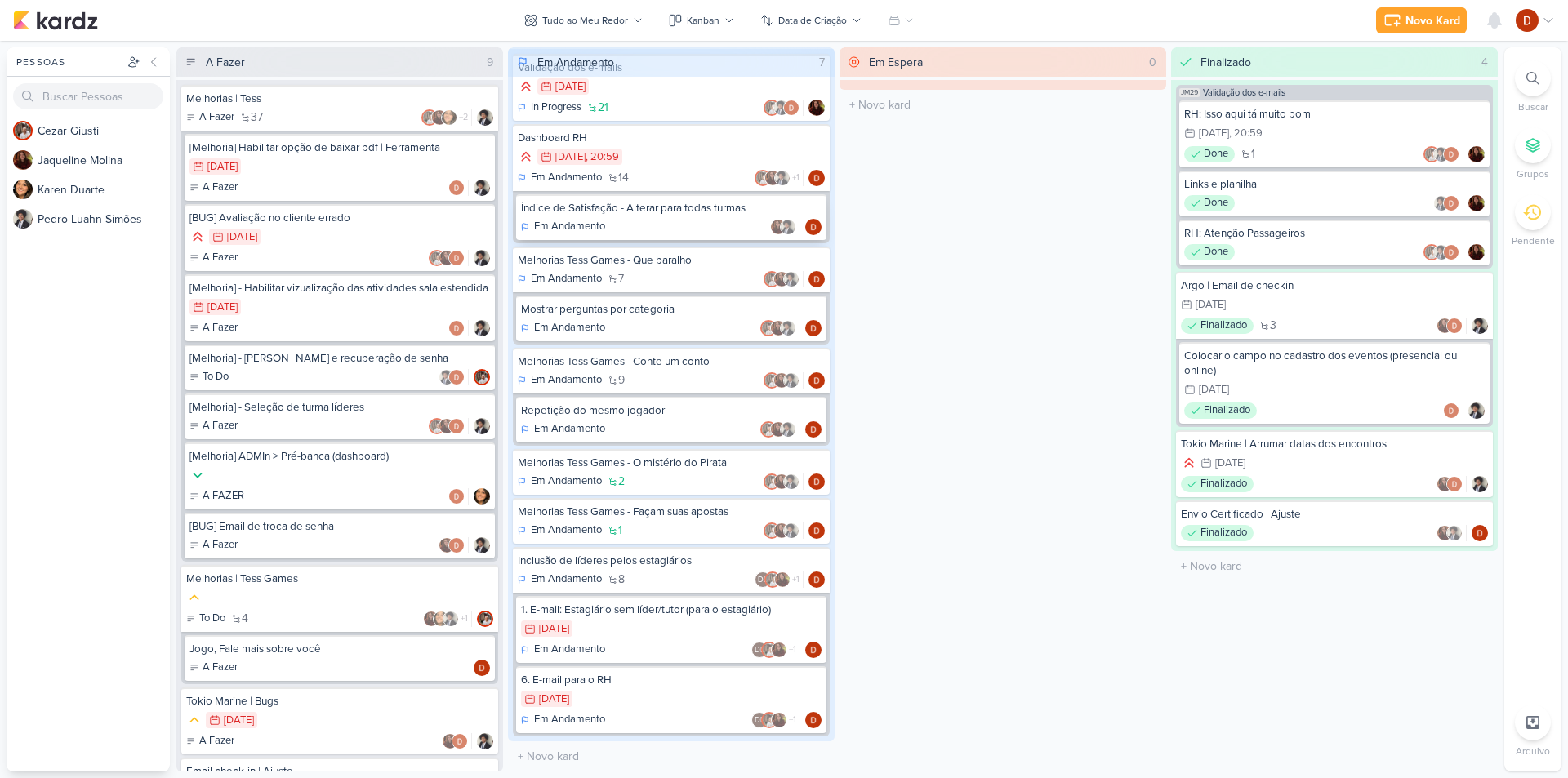
scroll to position [0, 0]
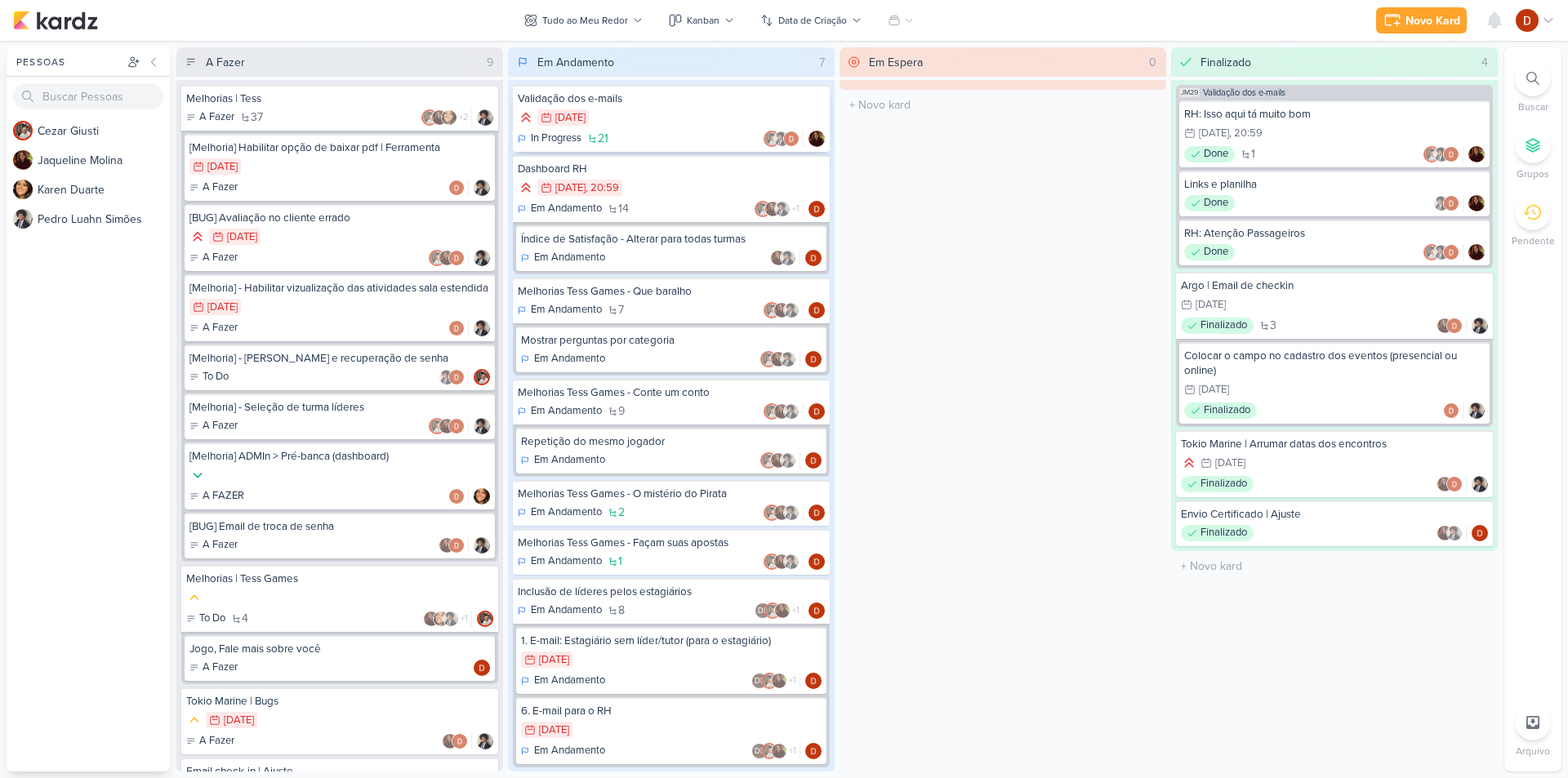
click at [622, 117] on div "7/3 [DATE]" at bounding box center [671, 118] width 307 height 18
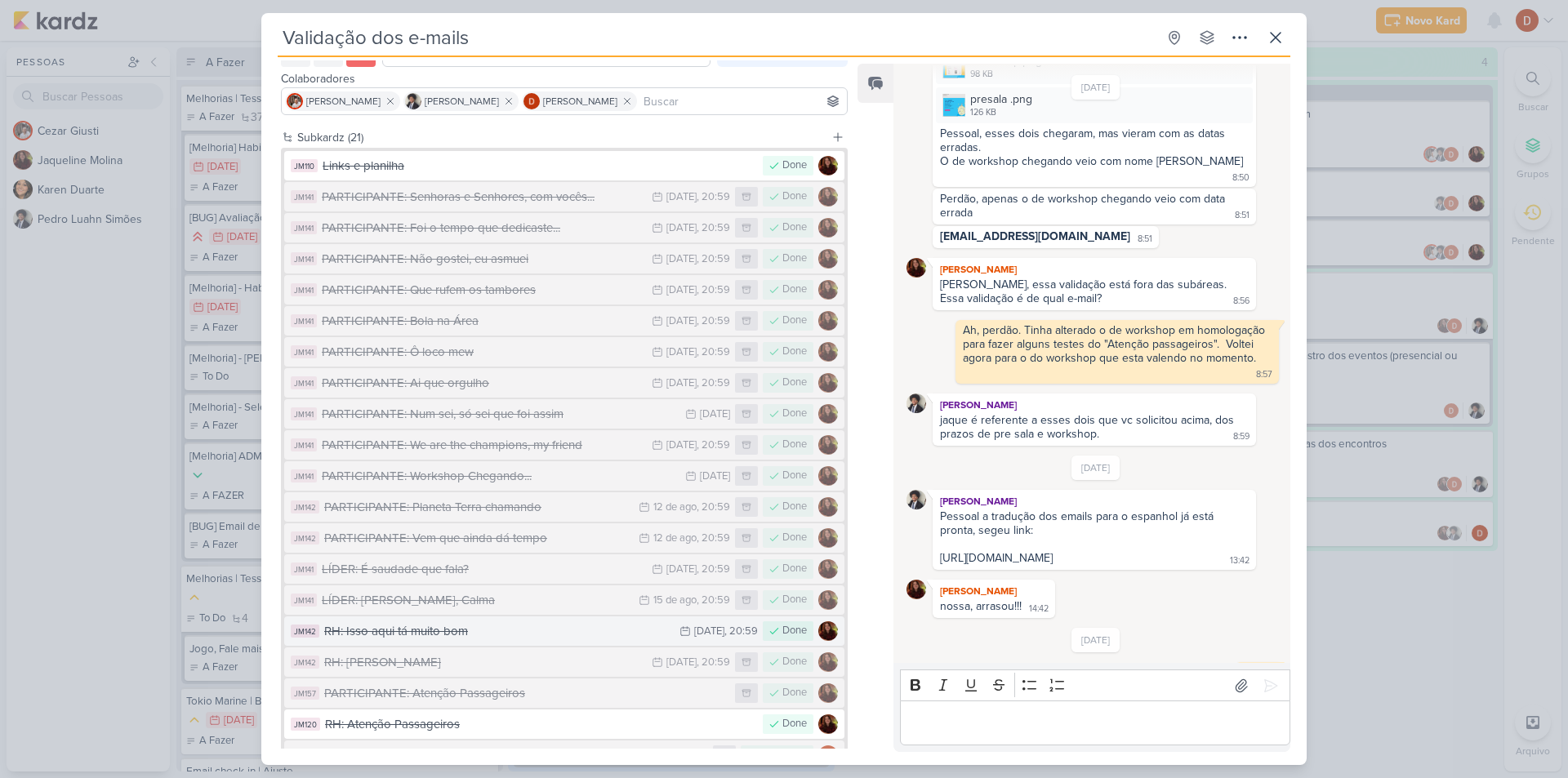
scroll to position [238, 0]
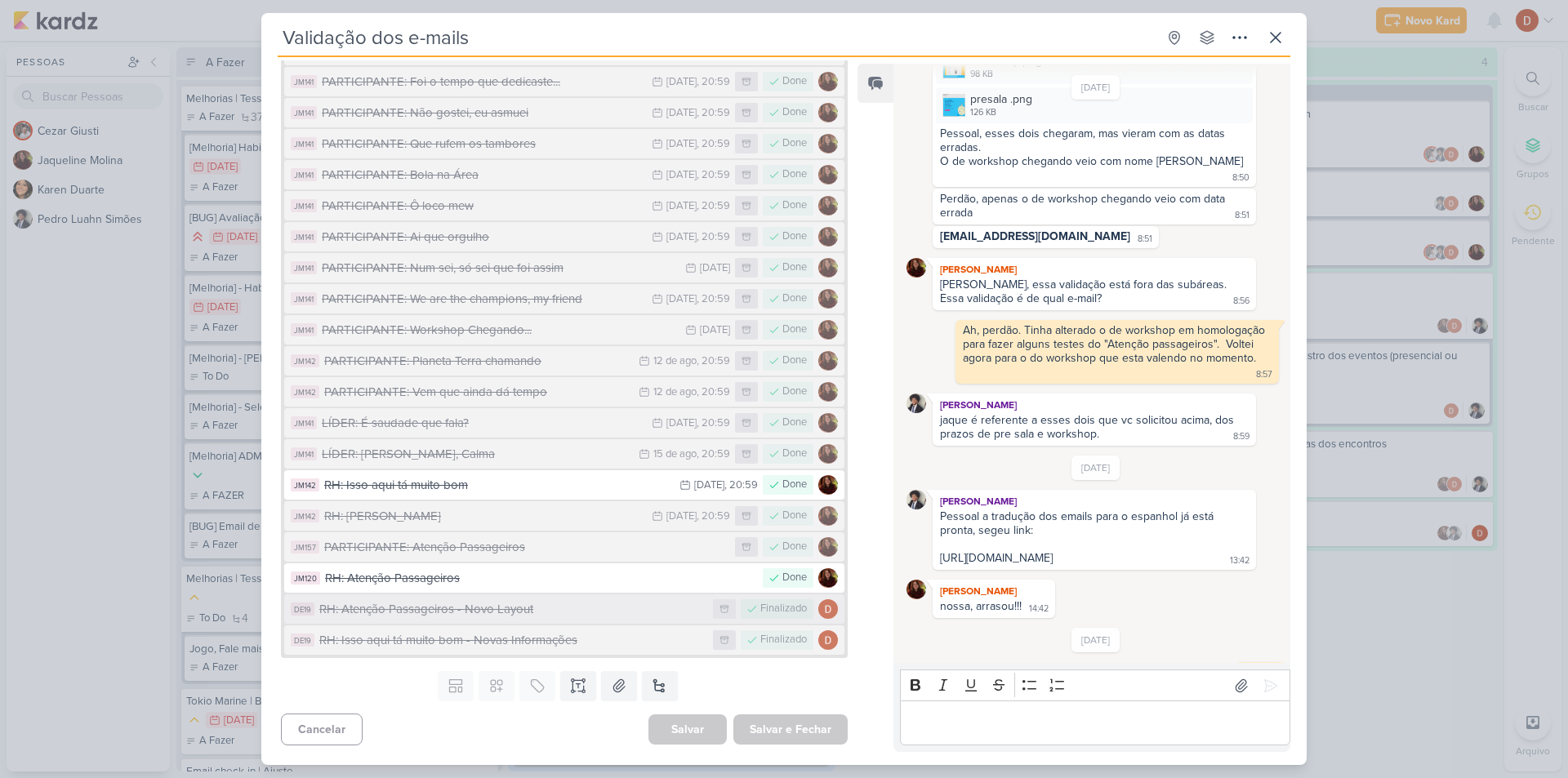
click at [452, 601] on div "RH: Atenção Passageiros - Novo Layout" at bounding box center [512, 609] width 386 height 19
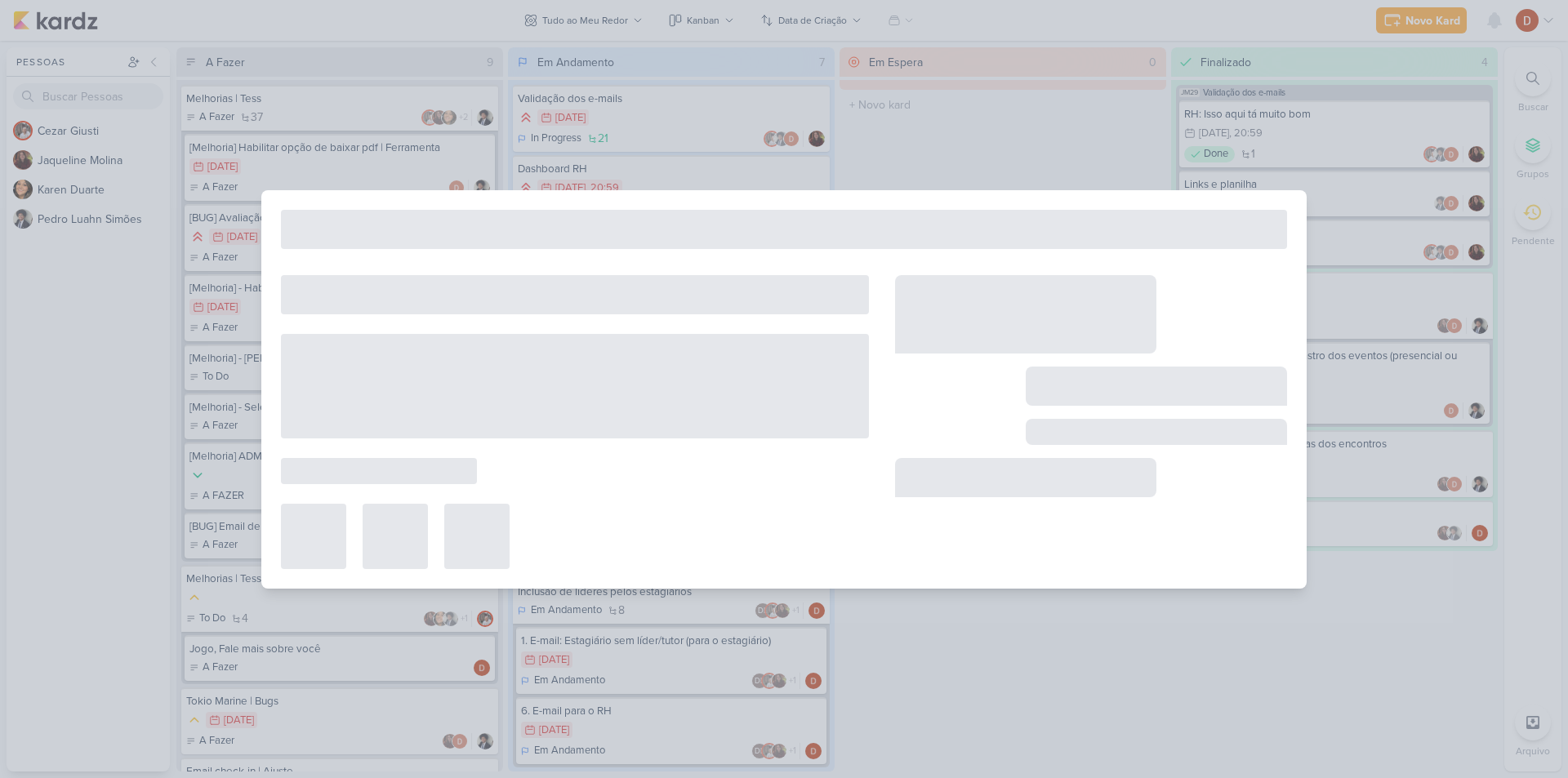
type input "RH: Atenção Passageiros - Novo Layout"
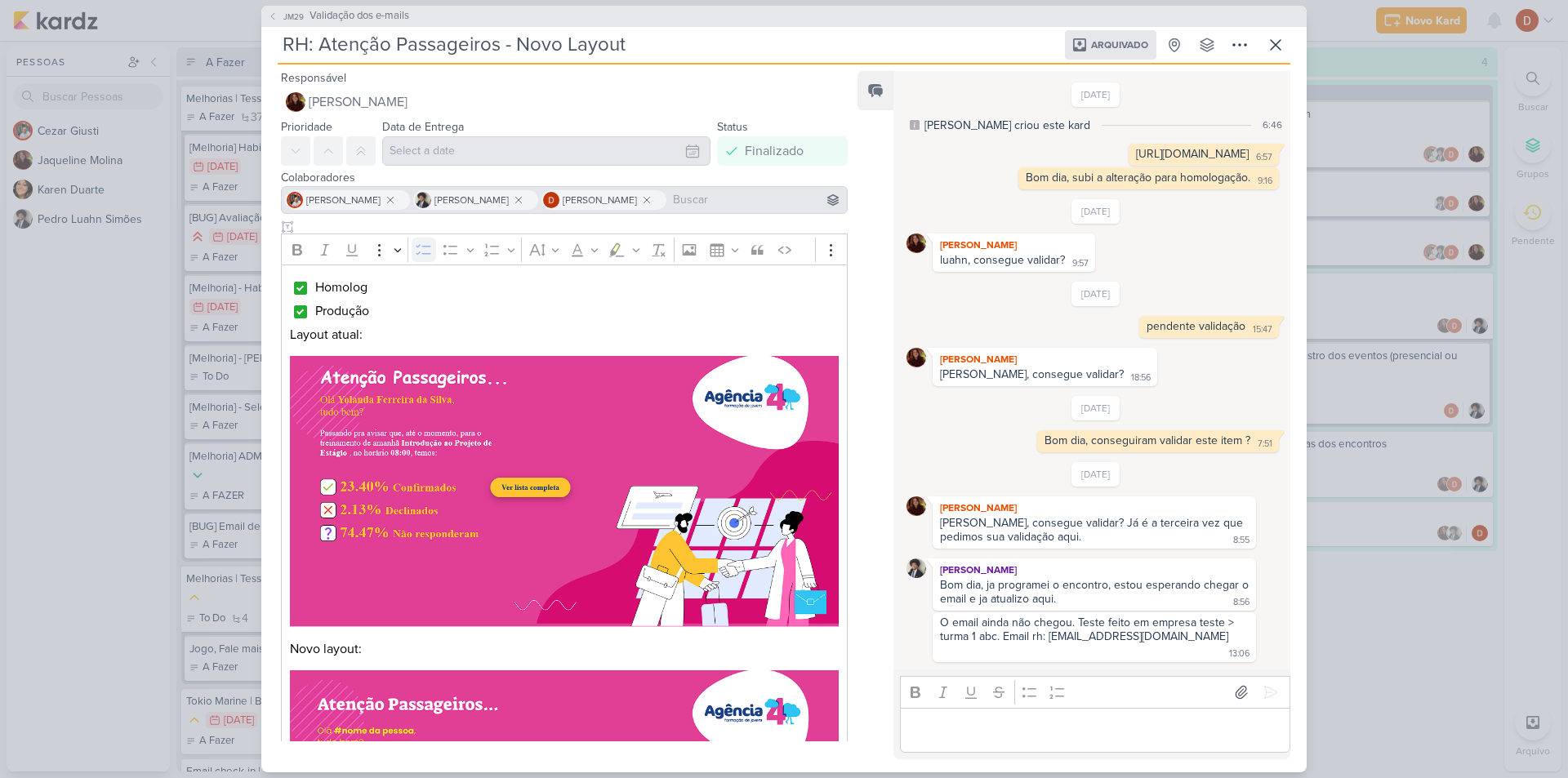
scroll to position [598, 0]
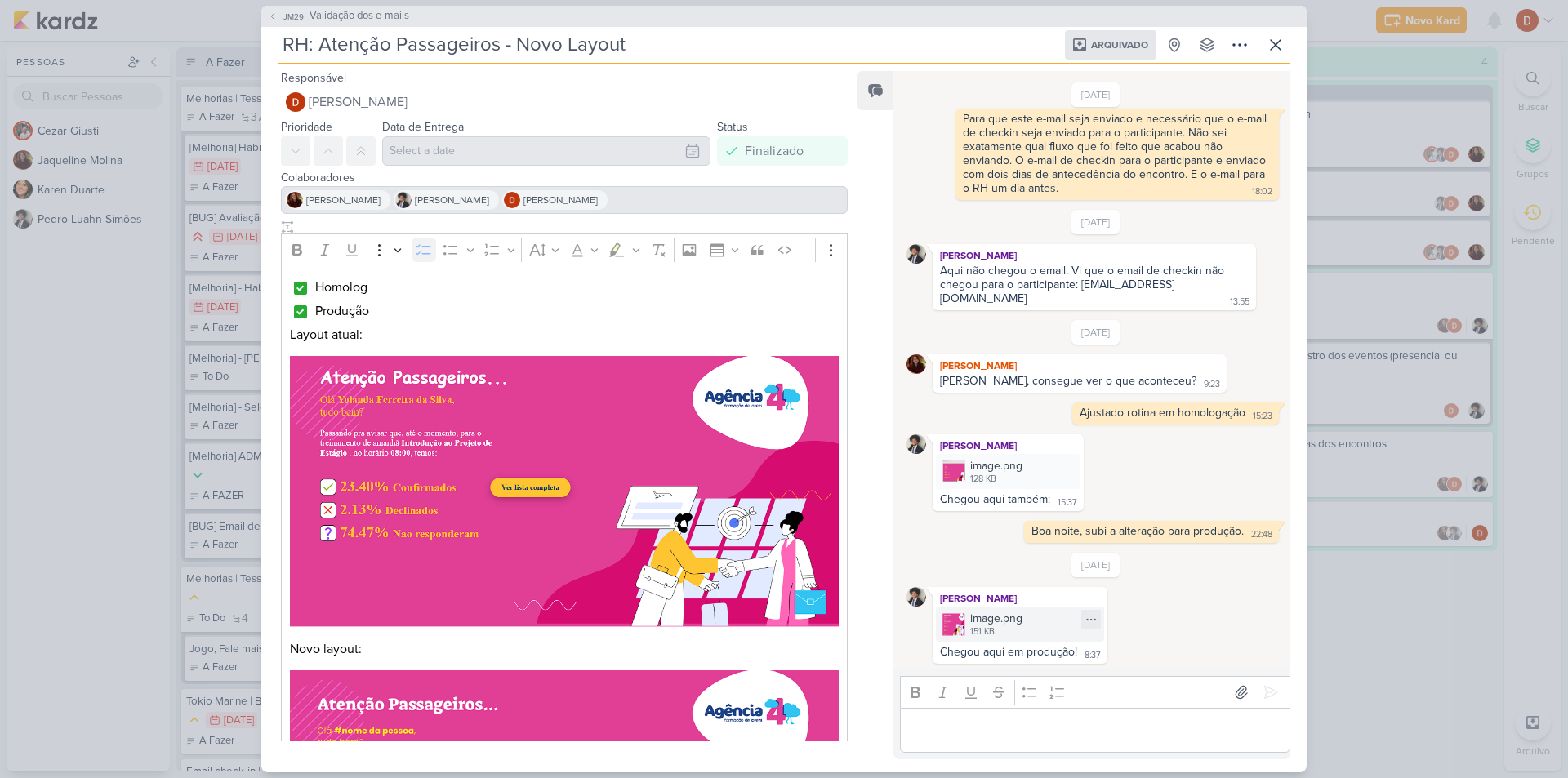
click at [958, 619] on img at bounding box center [954, 624] width 23 height 23
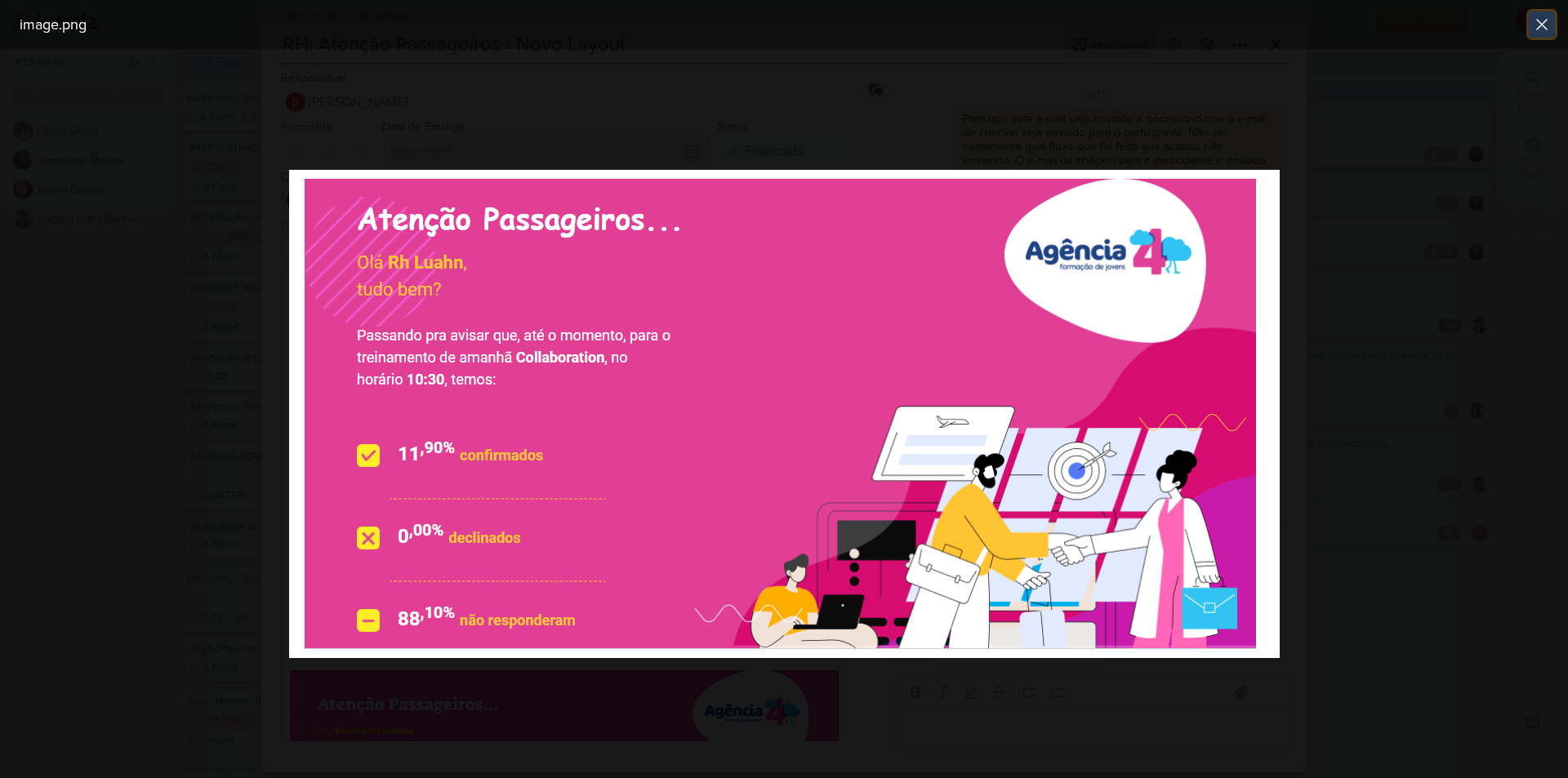
click at [1539, 27] on icon at bounding box center [1542, 25] width 10 height 10
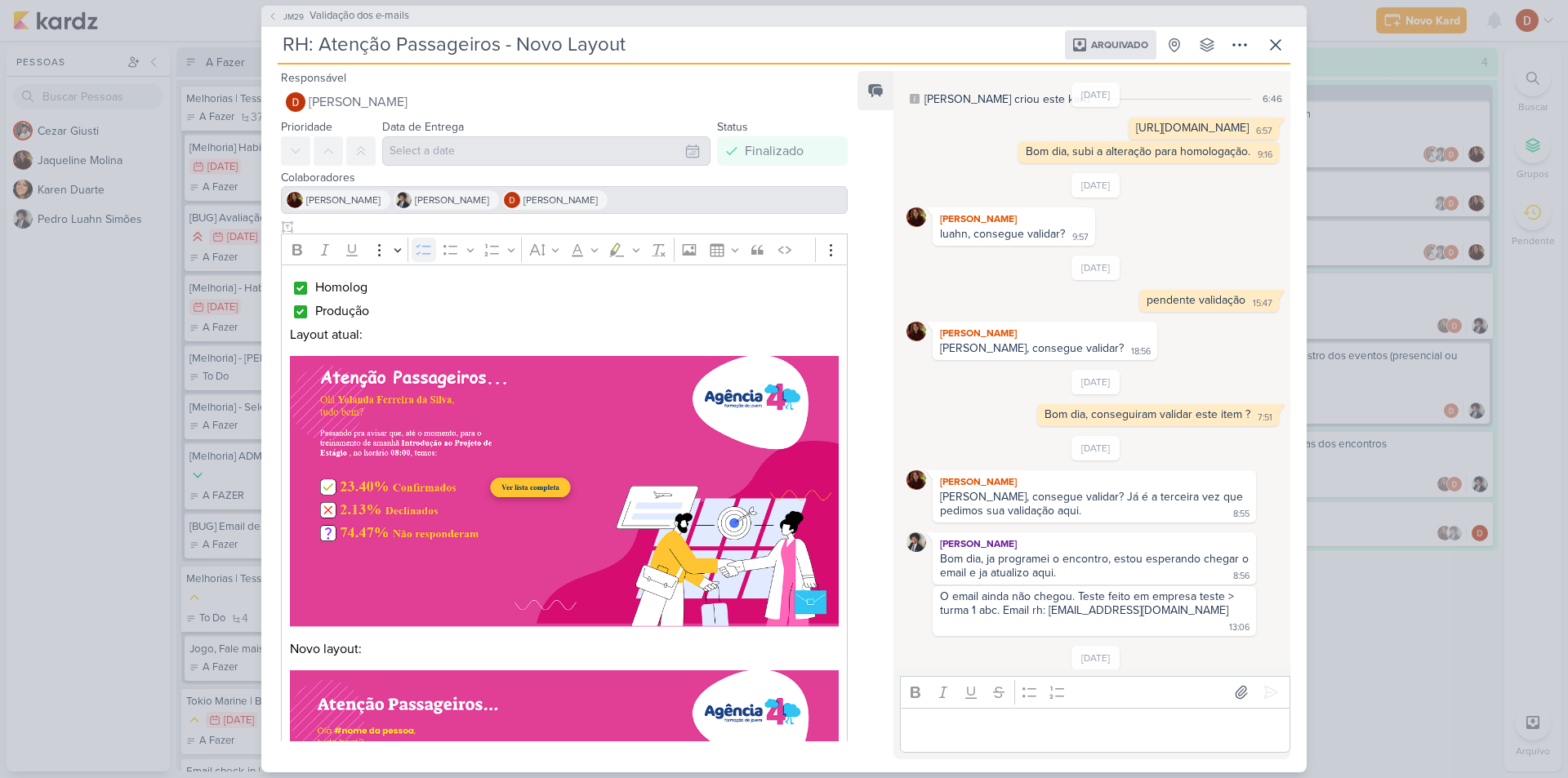
scroll to position [0, 0]
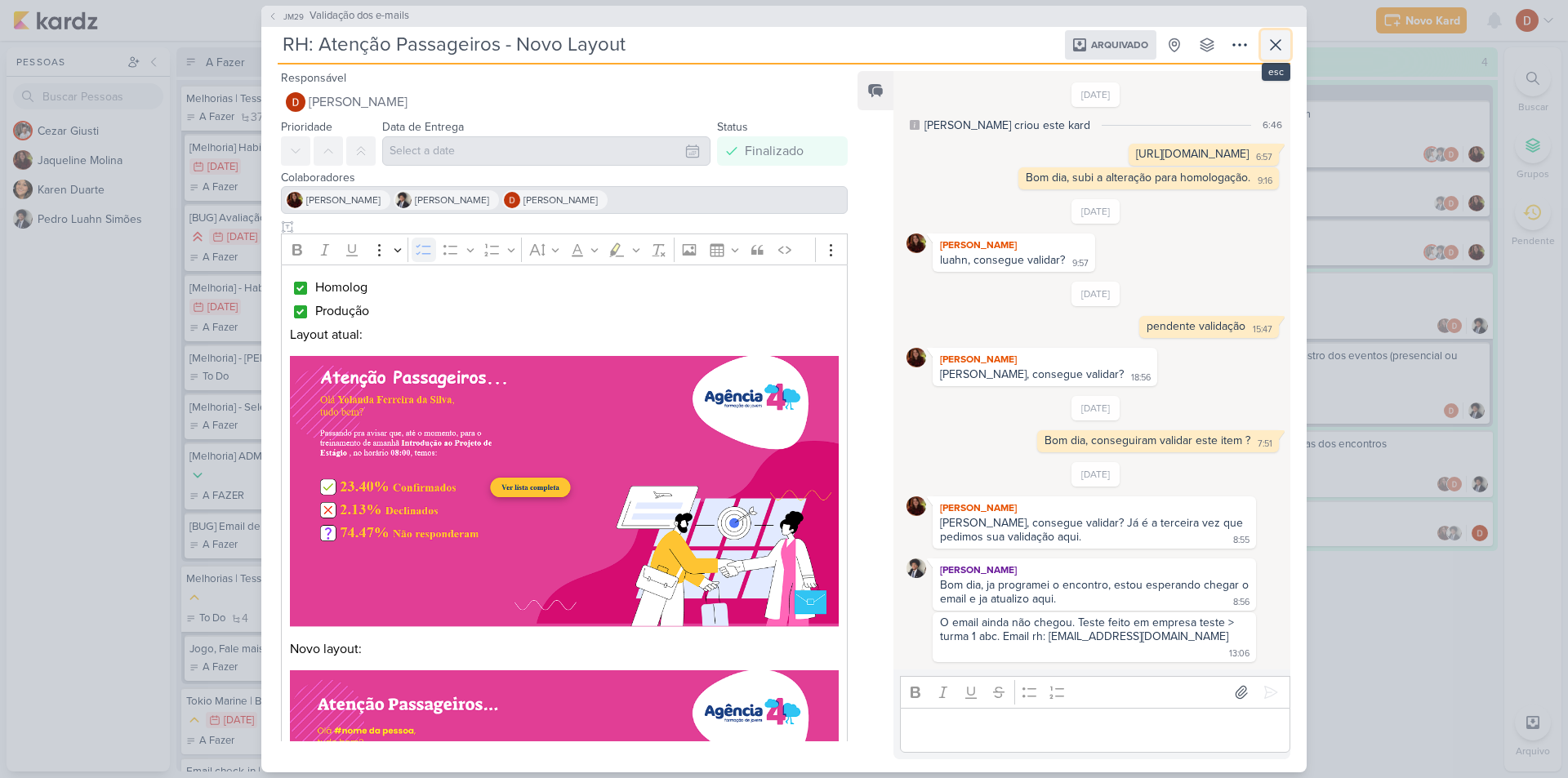
click at [1272, 40] on icon at bounding box center [1276, 45] width 10 height 10
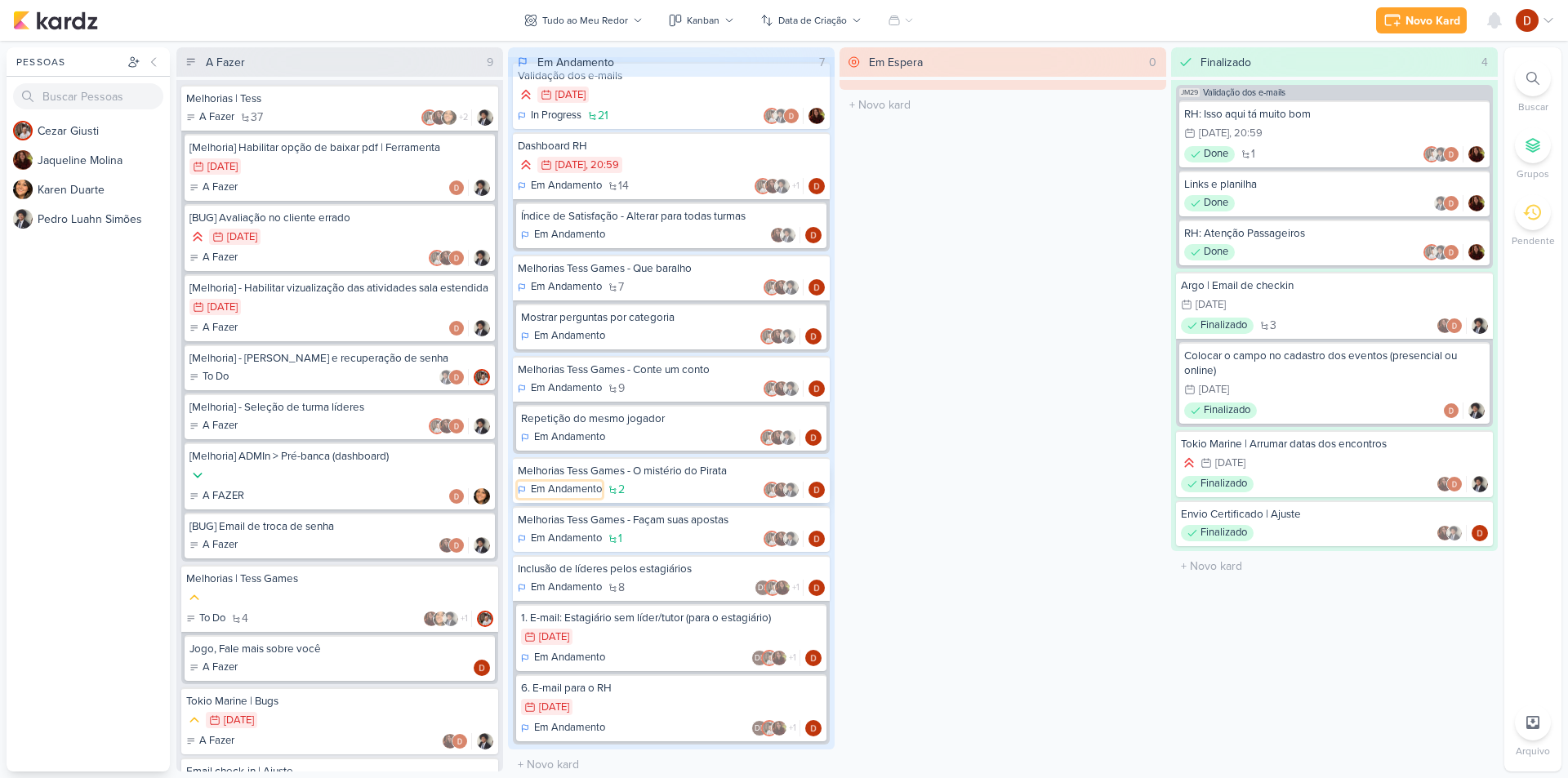
scroll to position [31, 0]
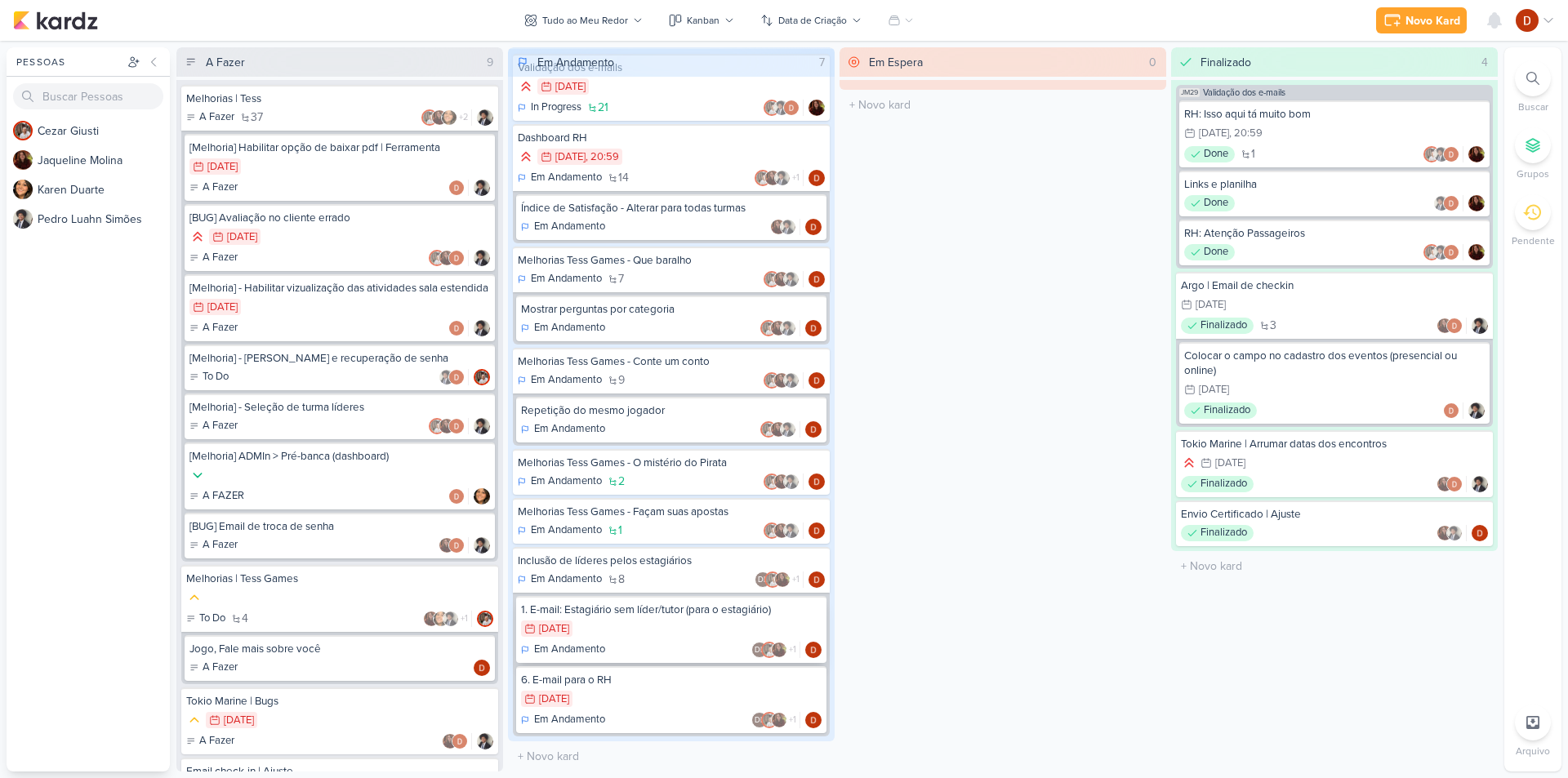
click at [606, 623] on div "28/7 [DATE]" at bounding box center [671, 629] width 301 height 18
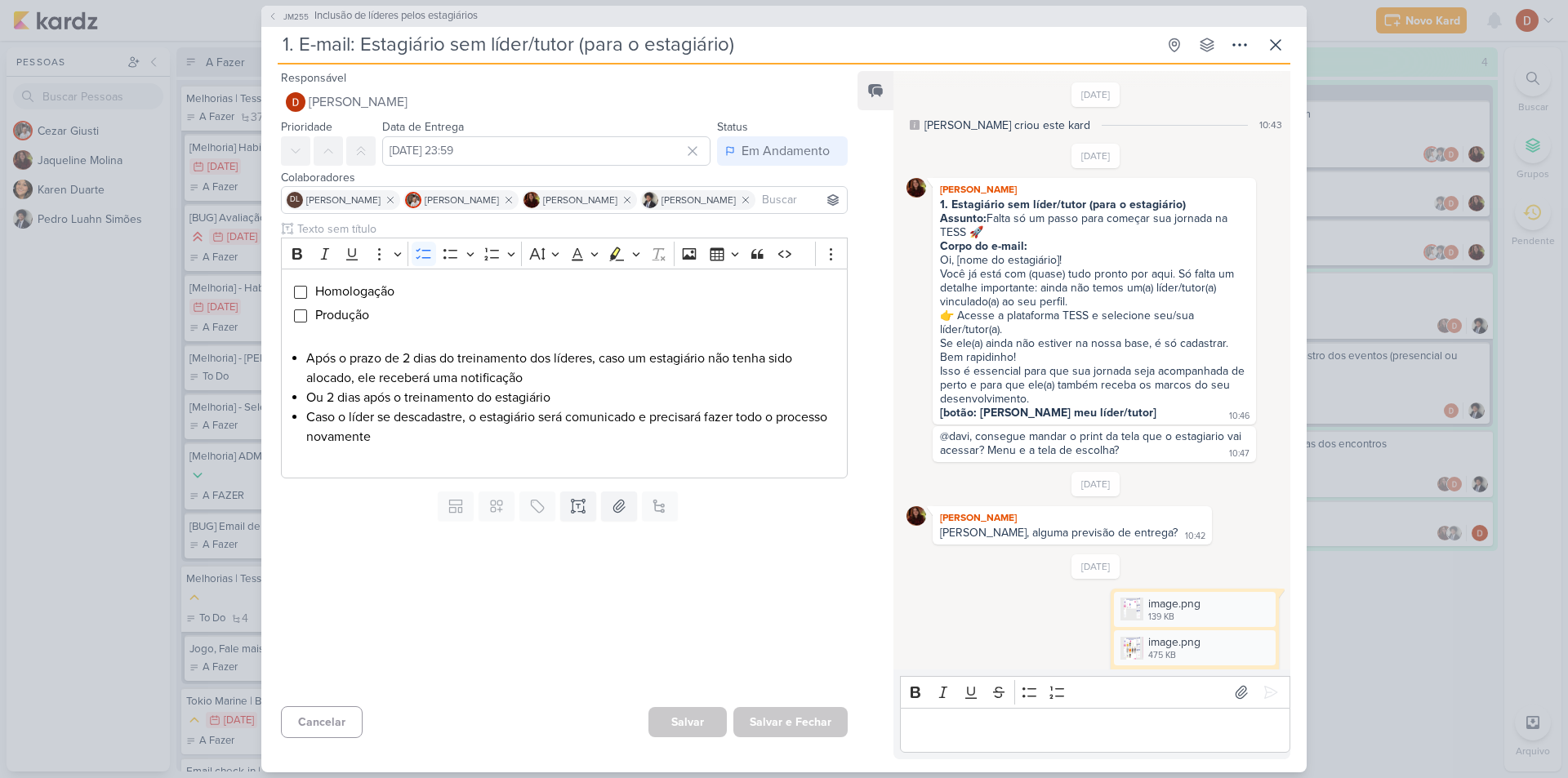
scroll to position [1024, 0]
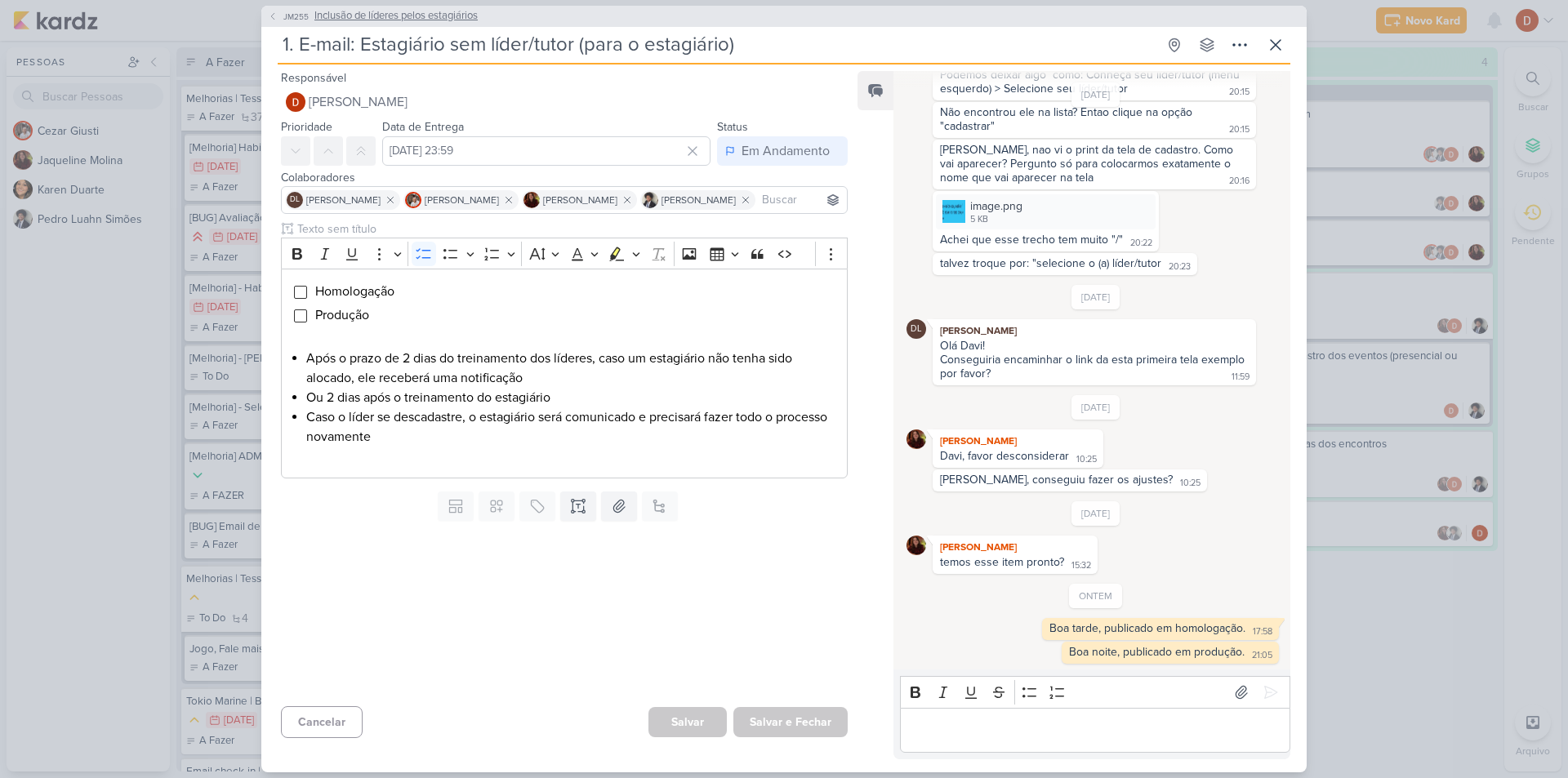
click at [283, 14] on span "JM255" at bounding box center [296, 17] width 31 height 12
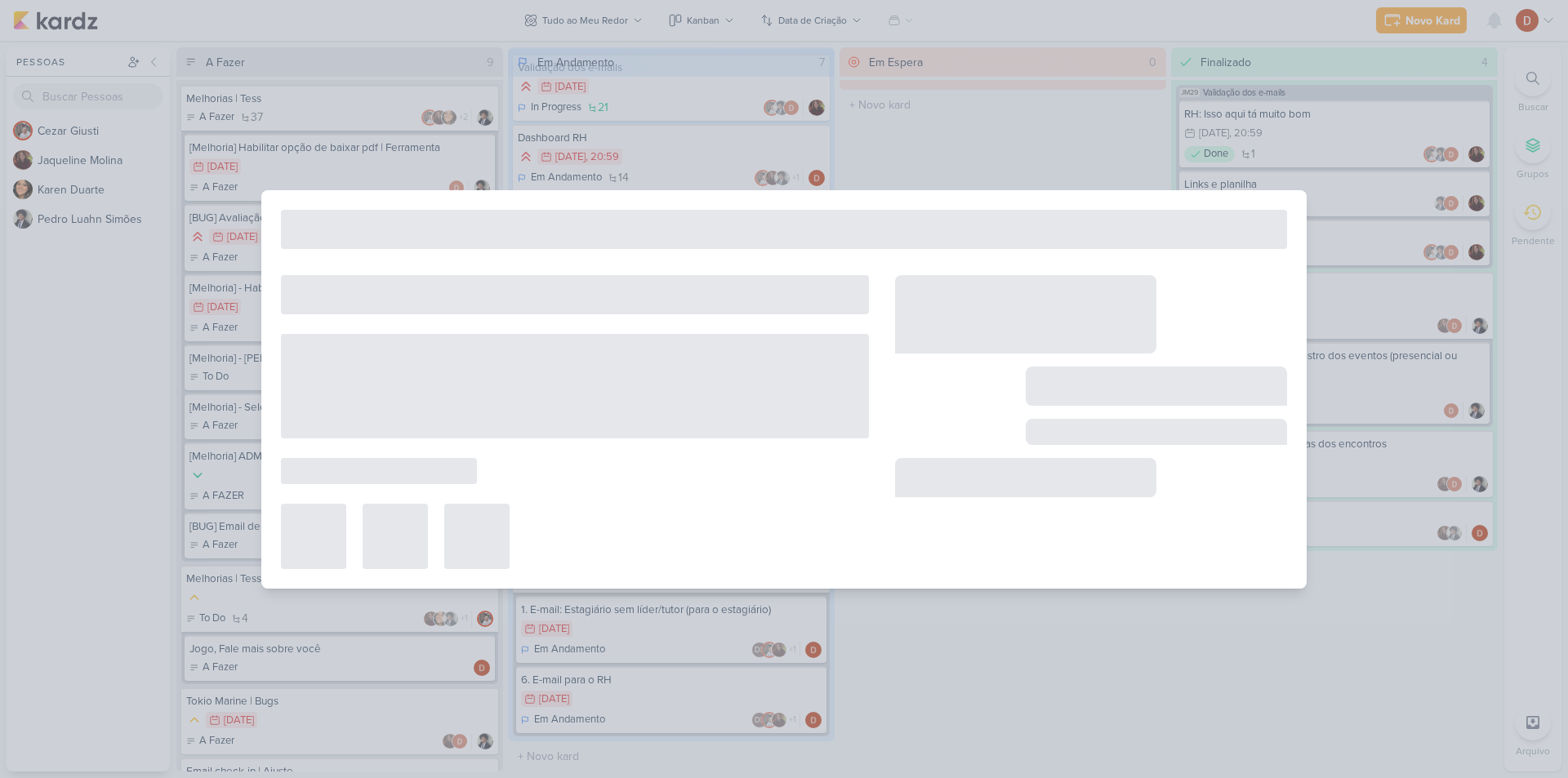
type input "Inclusão de líderes pelos estagiários"
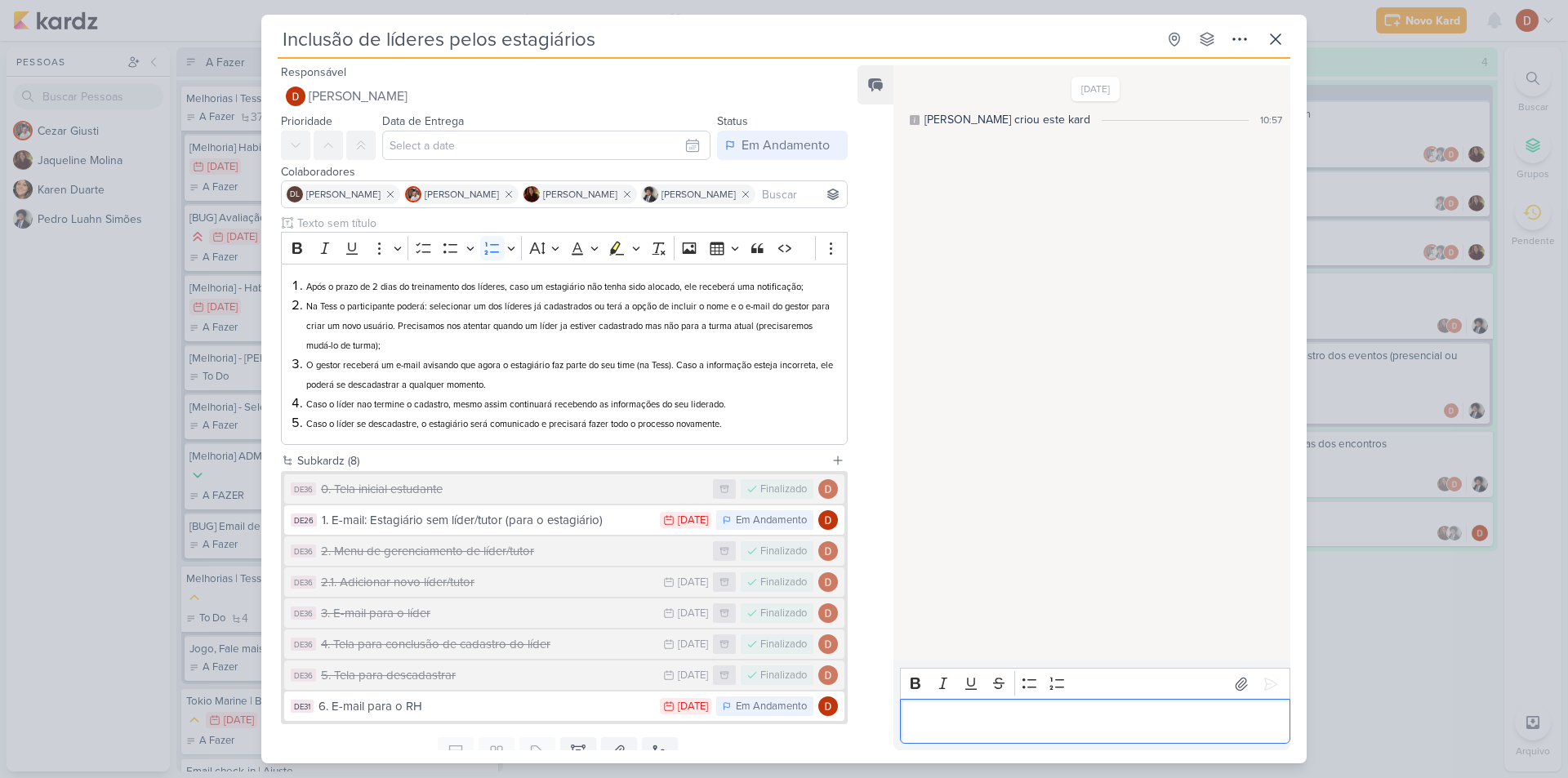
click at [1046, 733] on div "Editor editing area: main" at bounding box center [1096, 722] width 391 height 45
click at [462, 700] on div "6. E-mail para o RH" at bounding box center [485, 706] width 333 height 19
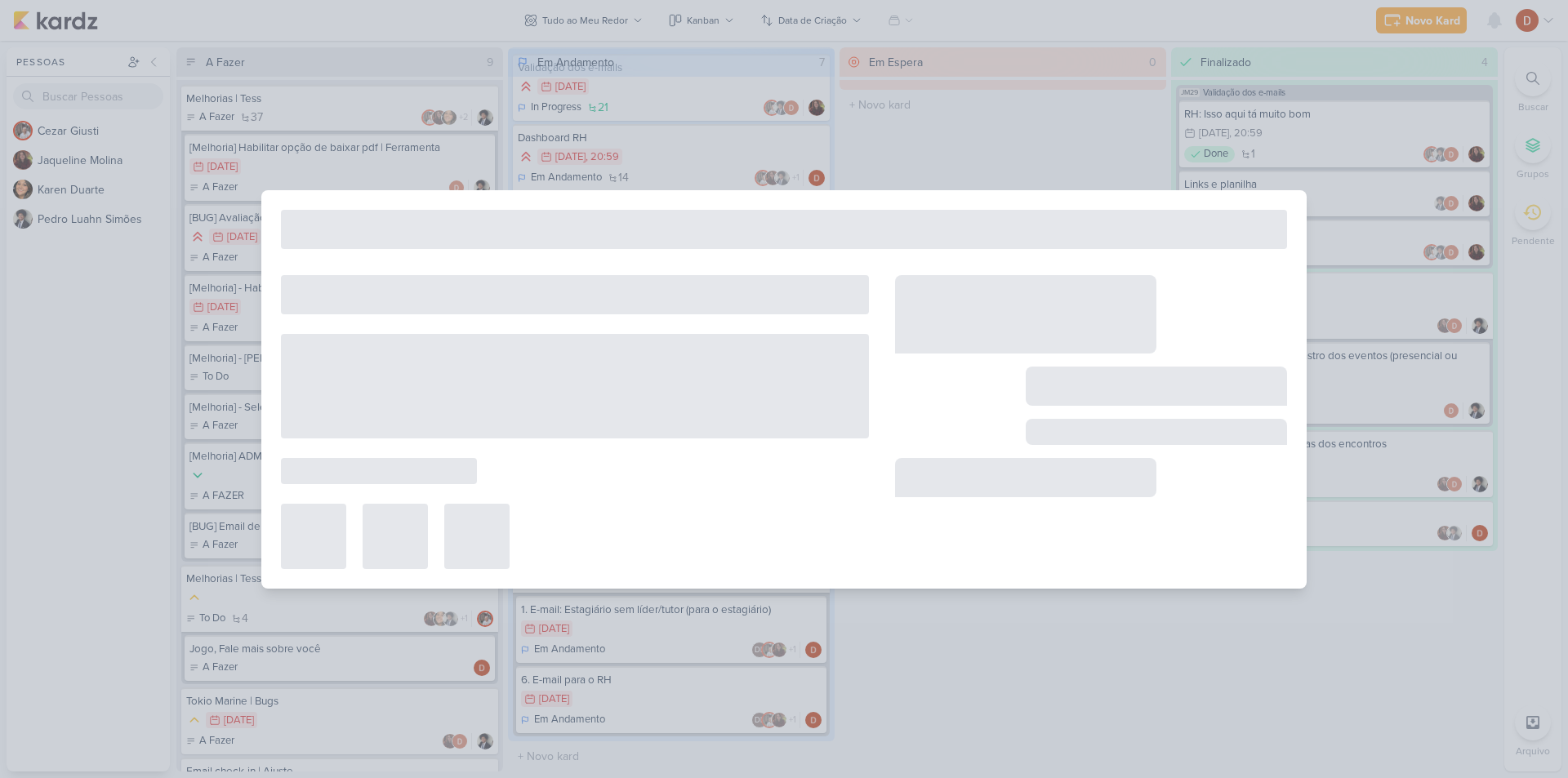
type input "6. E-mail para o RH"
type input "[DATE] 23:59"
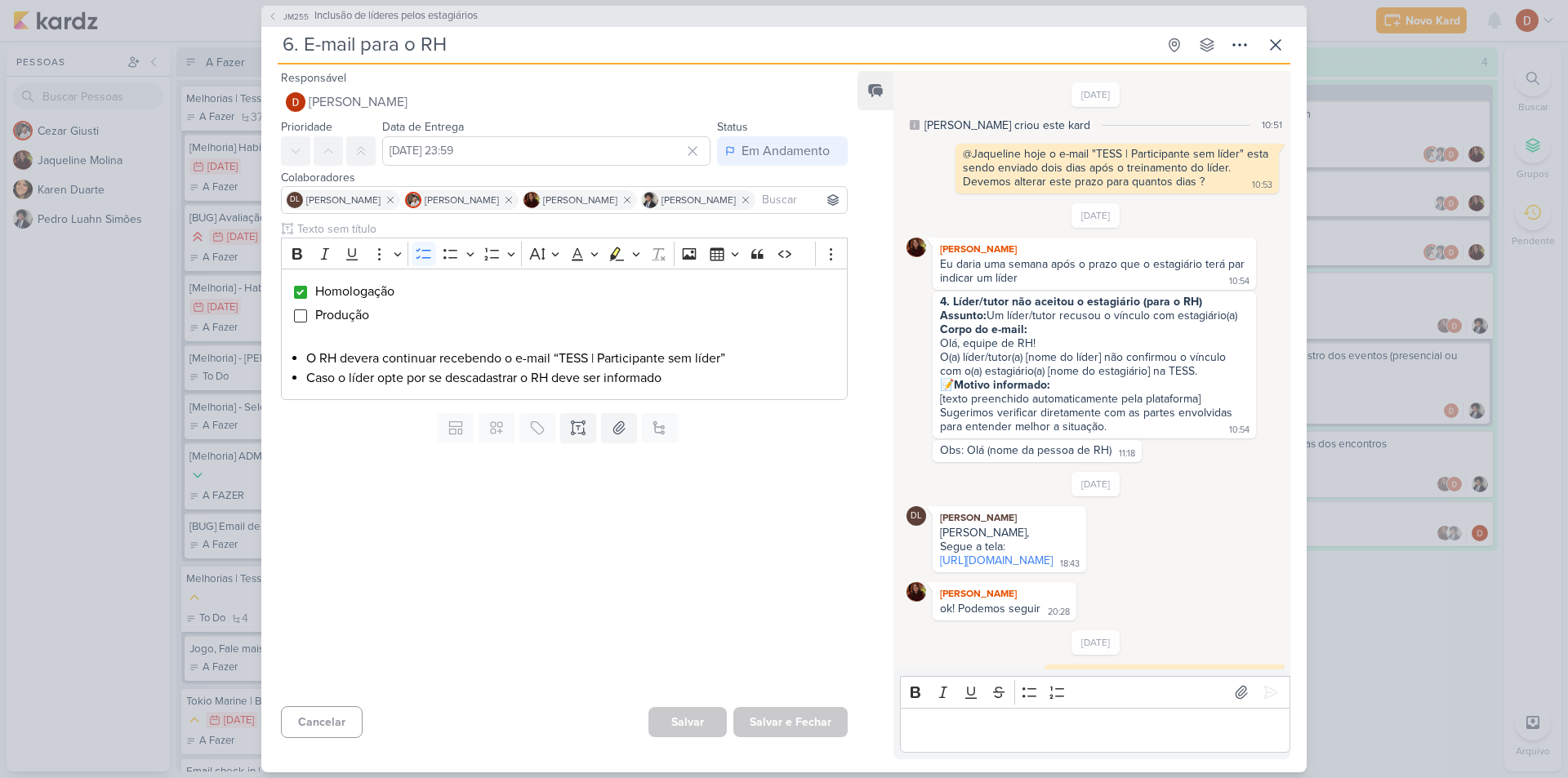
scroll to position [253, 0]
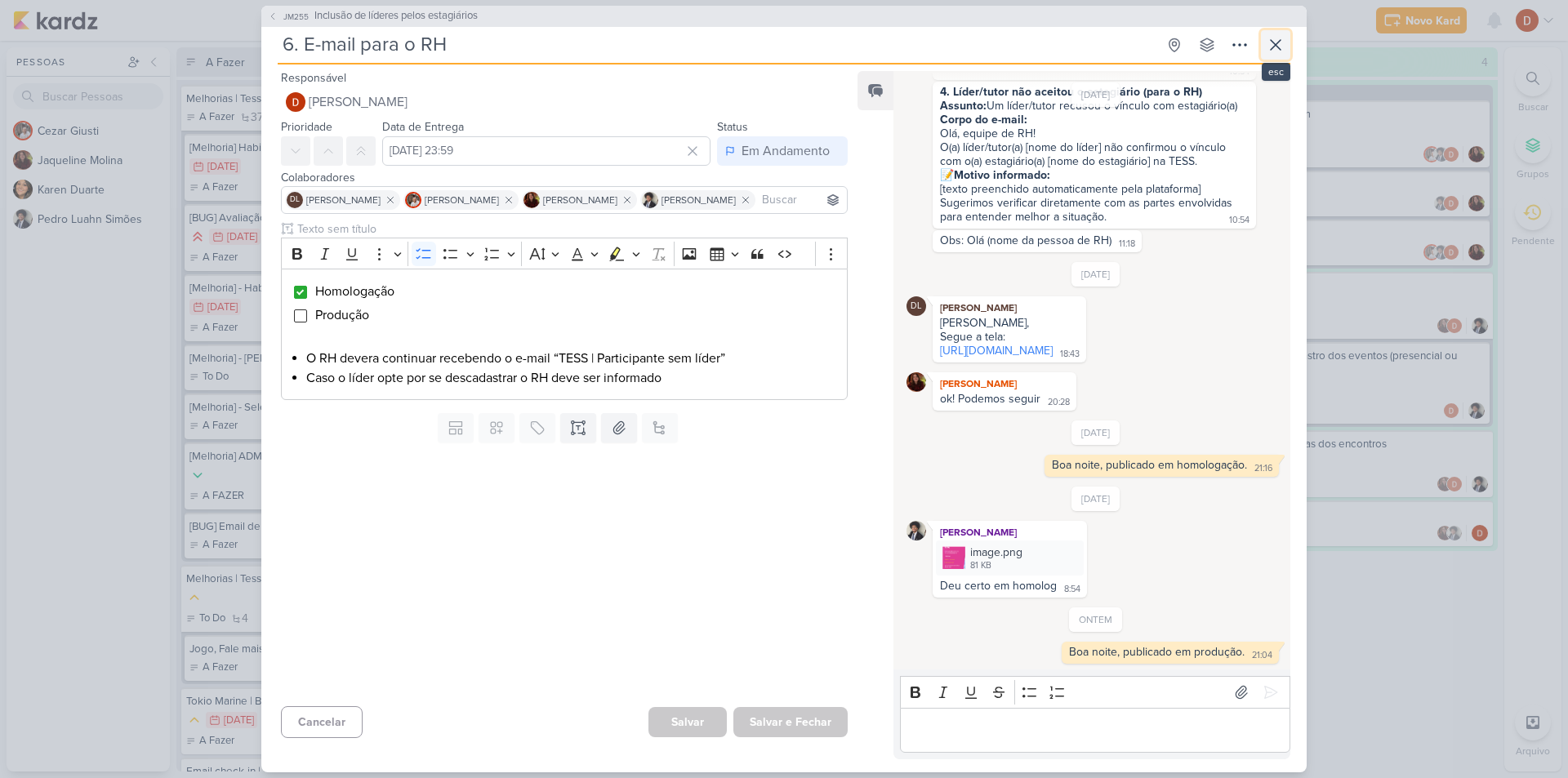
click at [1267, 54] on button at bounding box center [1276, 45] width 30 height 30
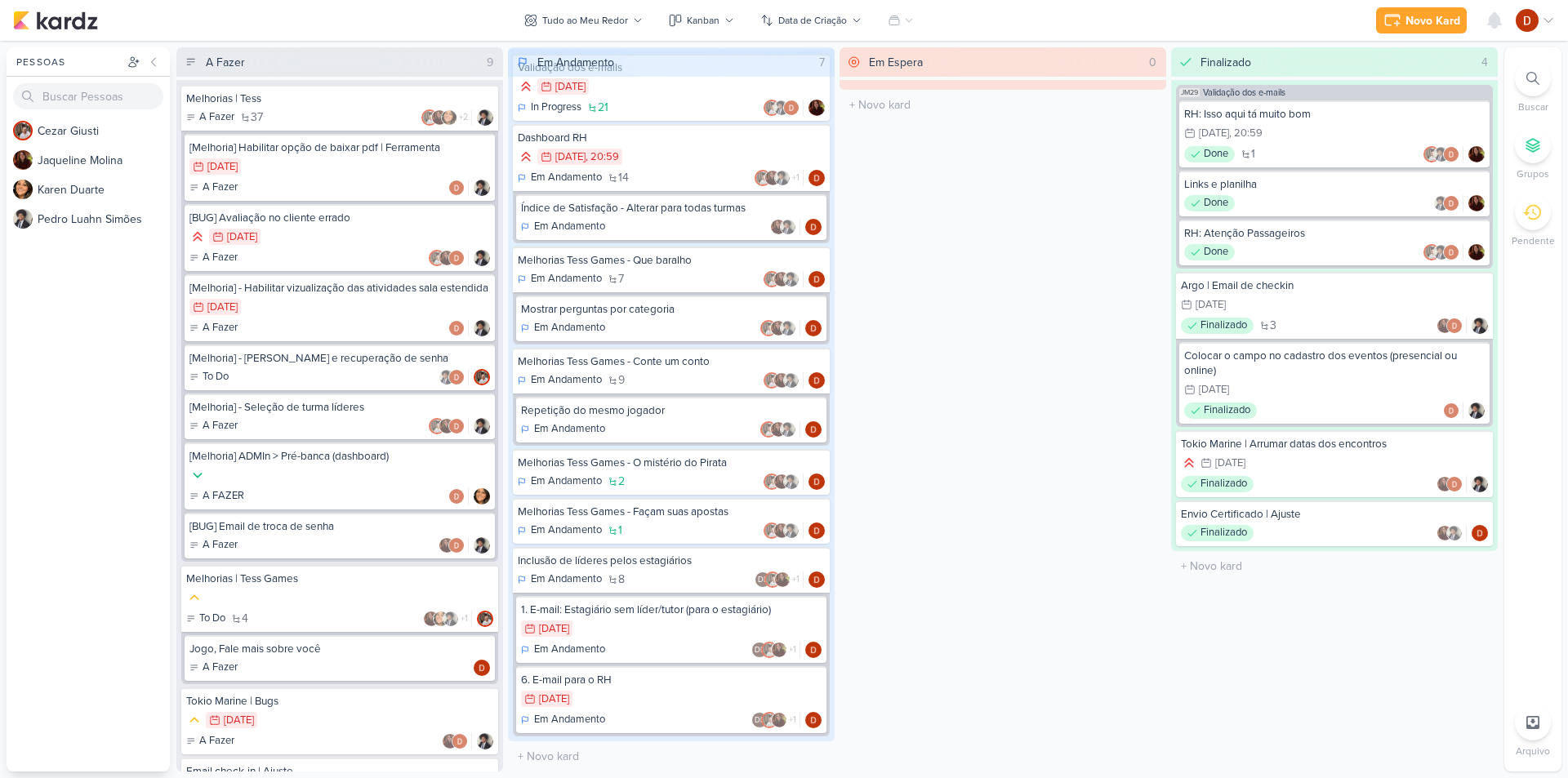
click at [1077, 240] on div "Em Espera 0 O título do kard deve ter menos que 100 caracteres" at bounding box center [1002, 409] width 326 height 725
